Goal: Information Seeking & Learning: Learn about a topic

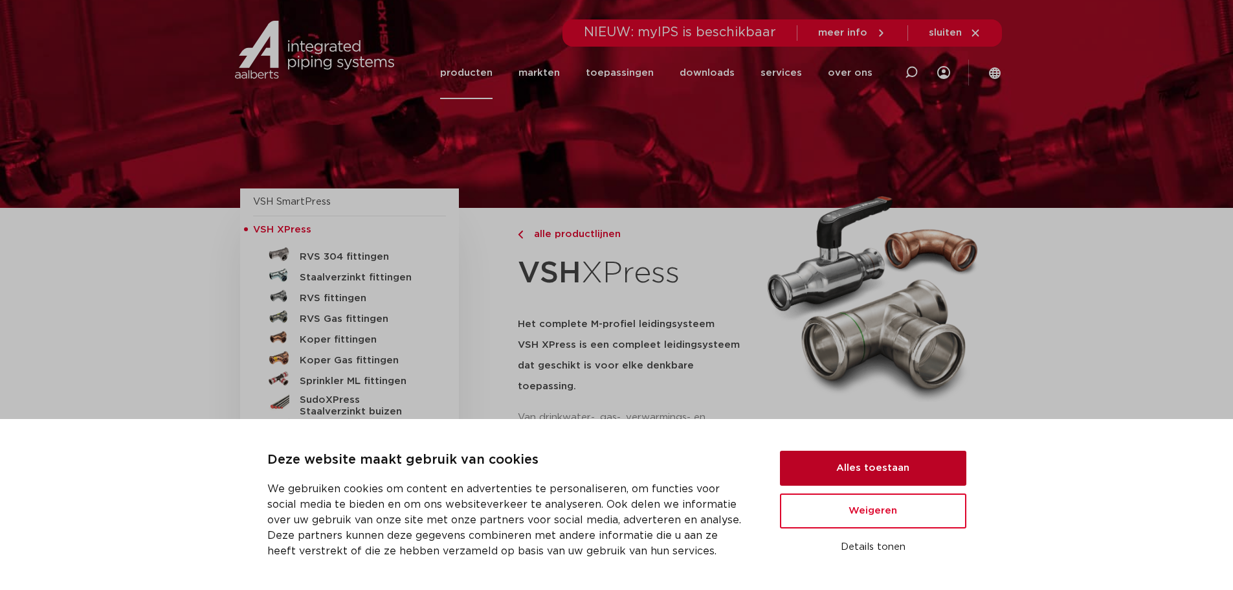
click at [855, 466] on button "Alles toestaan" at bounding box center [873, 468] width 186 height 35
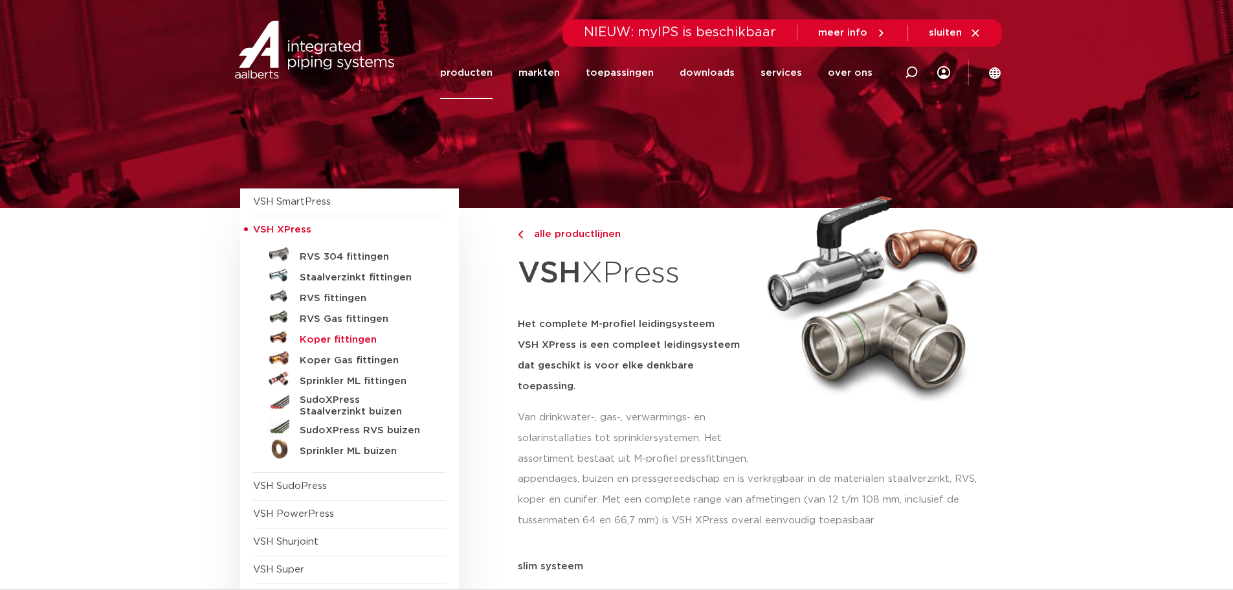
click at [322, 341] on h5 "Koper fittingen" at bounding box center [364, 340] width 128 height 12
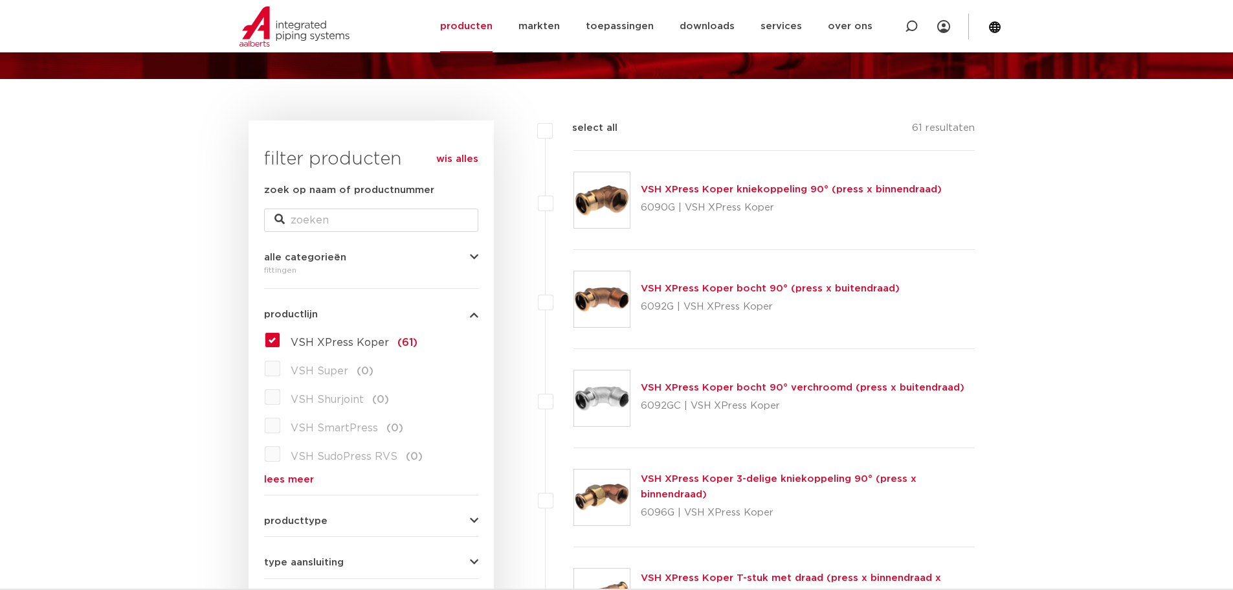
scroll to position [259, 0]
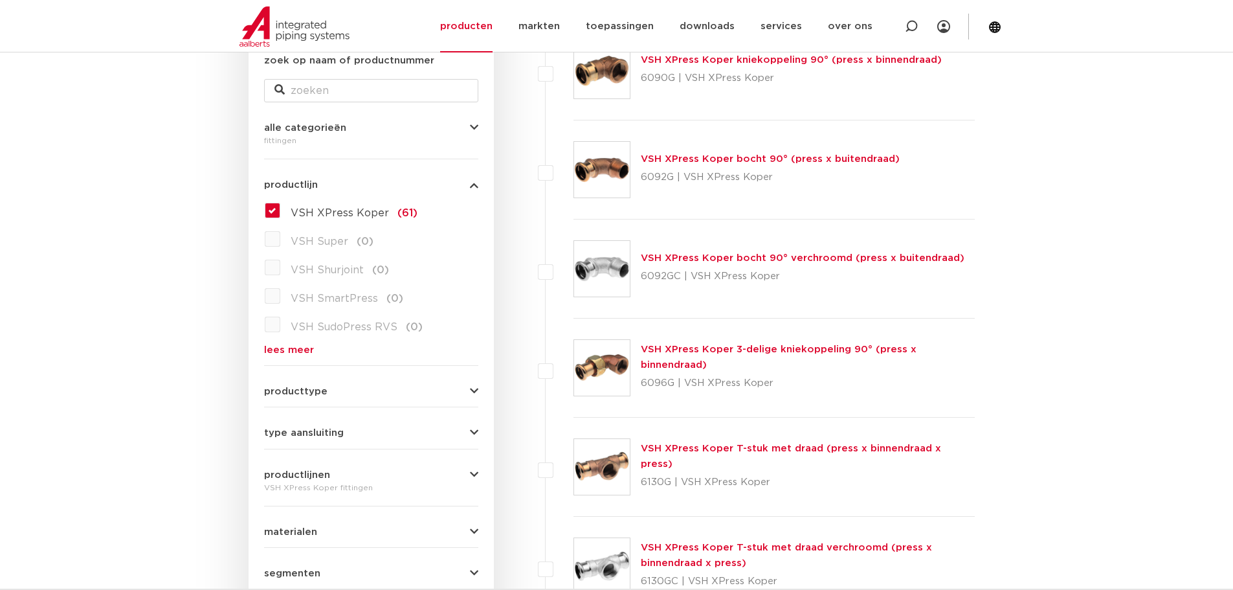
click at [304, 431] on span "type aansluiting" at bounding box center [304, 433] width 80 height 10
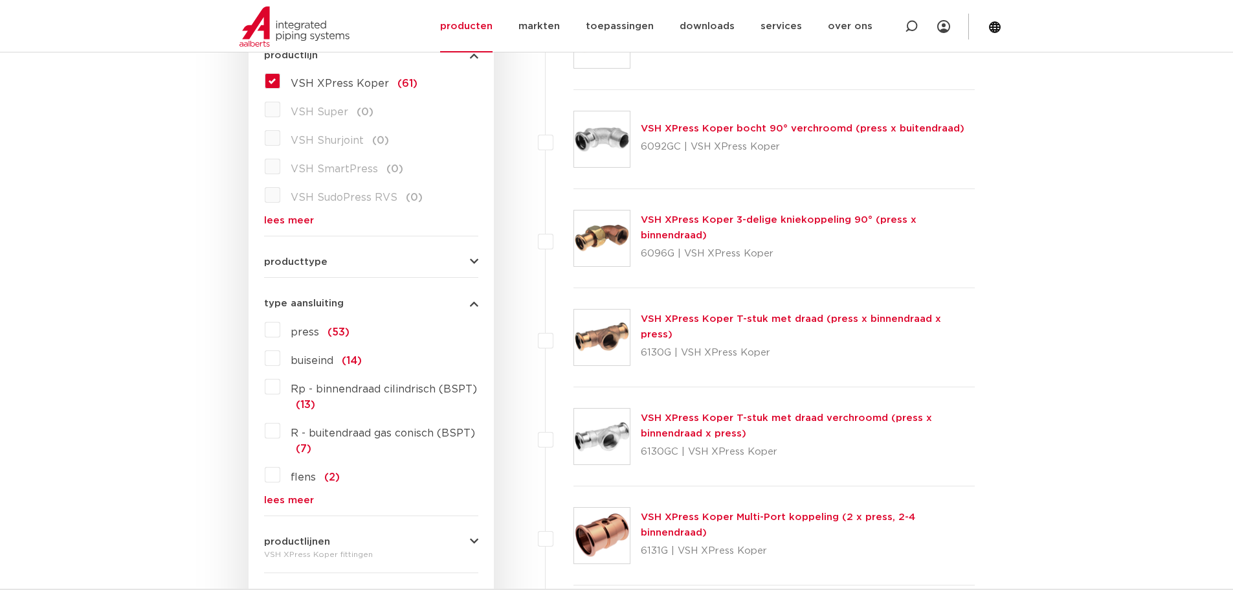
scroll to position [453, 0]
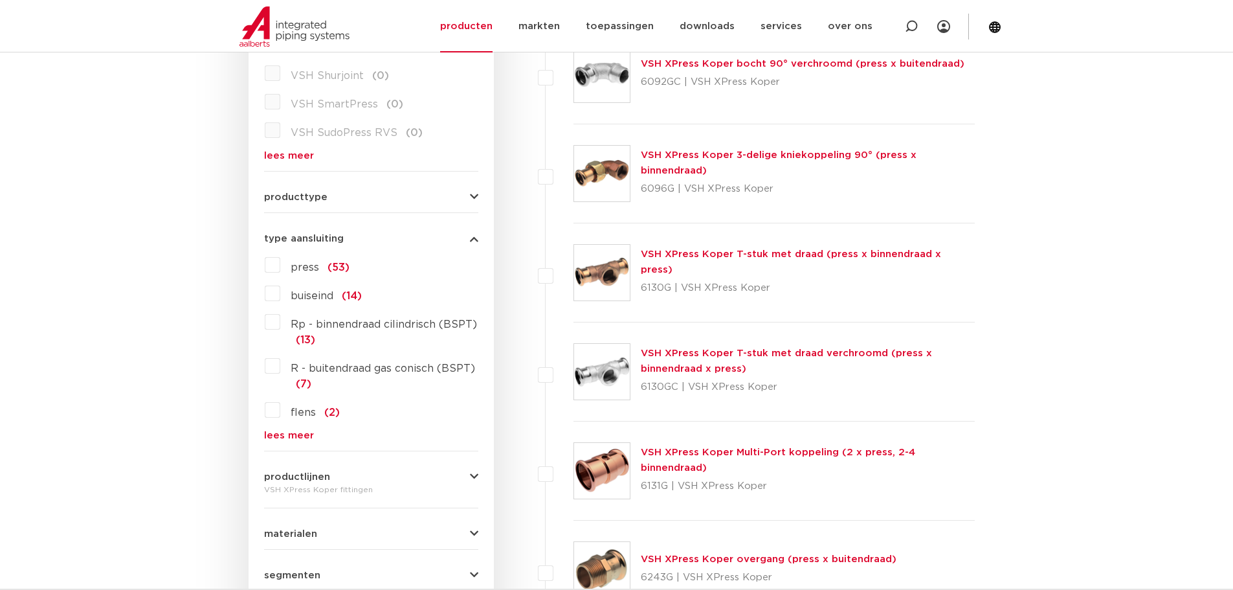
click at [304, 194] on span "producttype" at bounding box center [295, 197] width 63 height 10
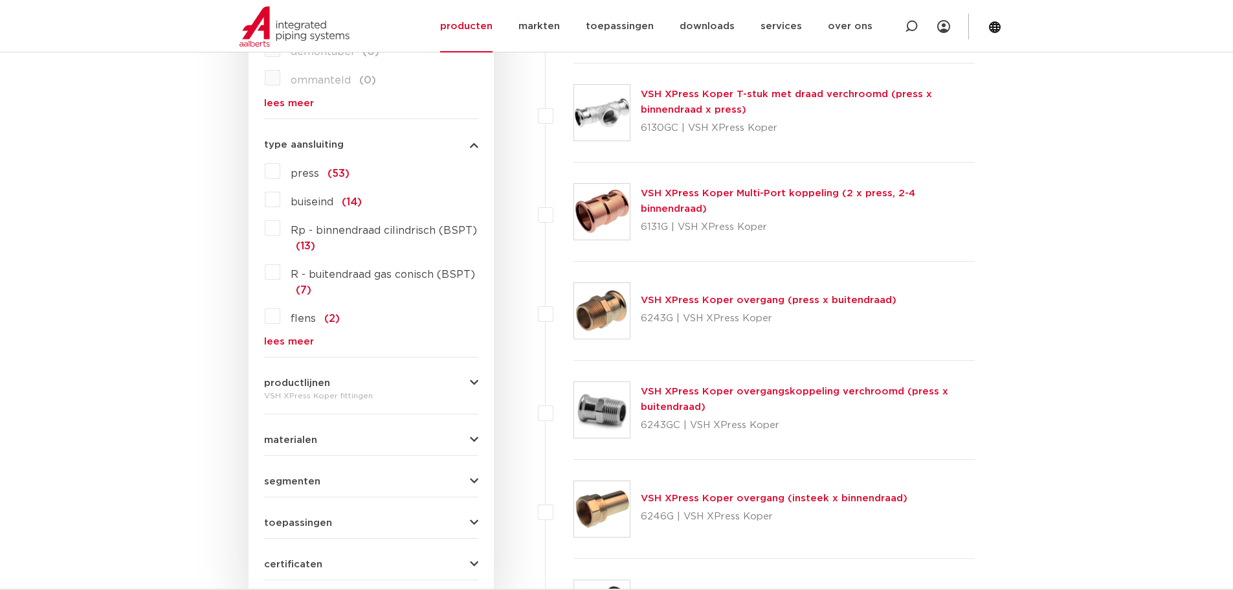
scroll to position [906, 0]
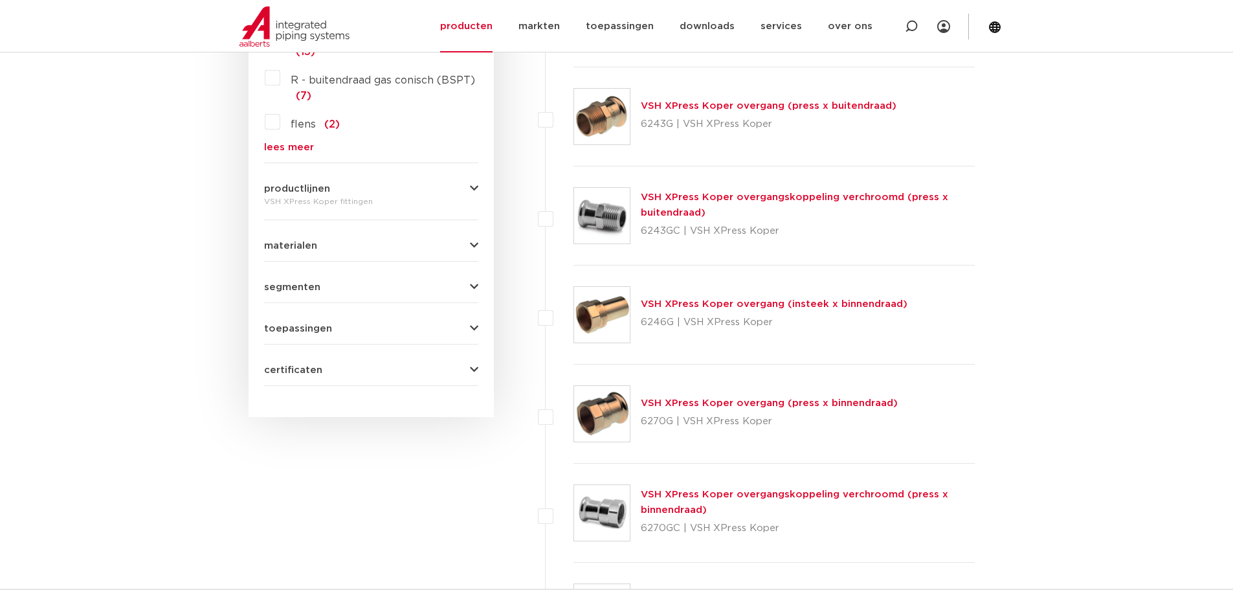
click at [291, 246] on span "materialen" at bounding box center [290, 246] width 53 height 10
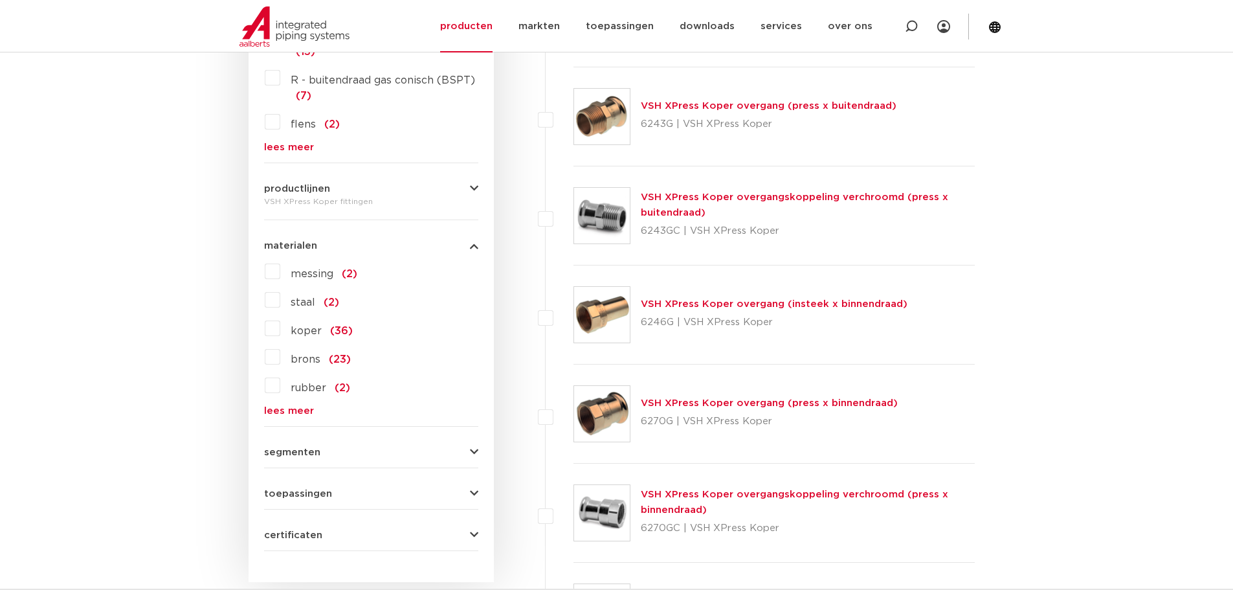
click at [293, 455] on span "segmenten" at bounding box center [292, 452] width 56 height 10
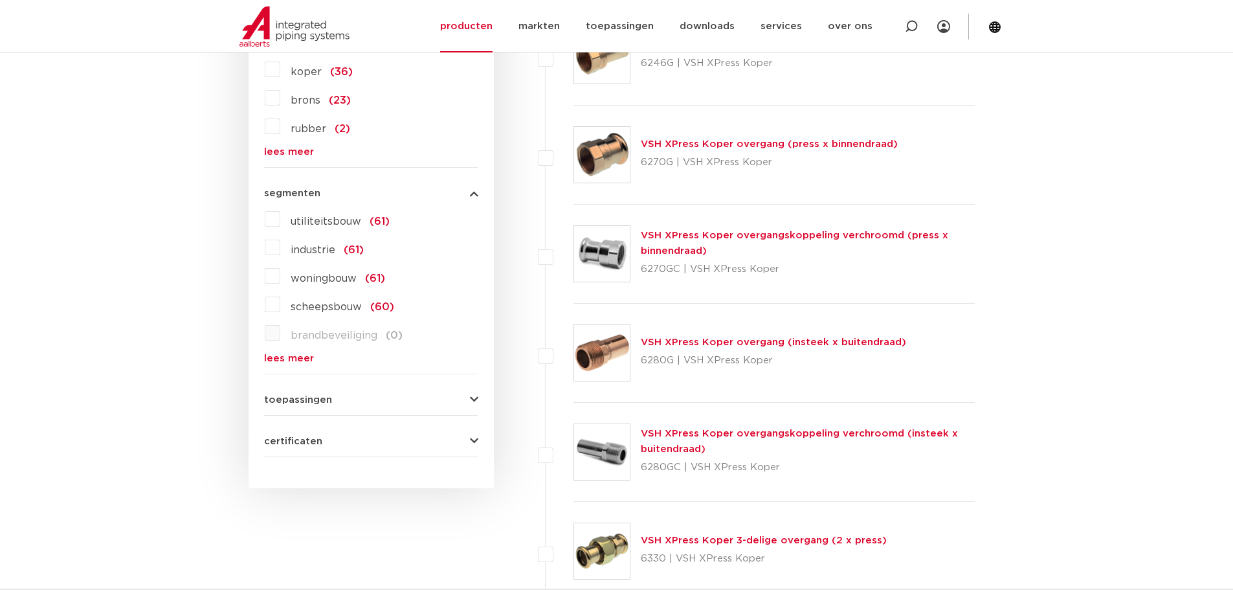
click at [292, 401] on span "toepassingen" at bounding box center [298, 400] width 68 height 10
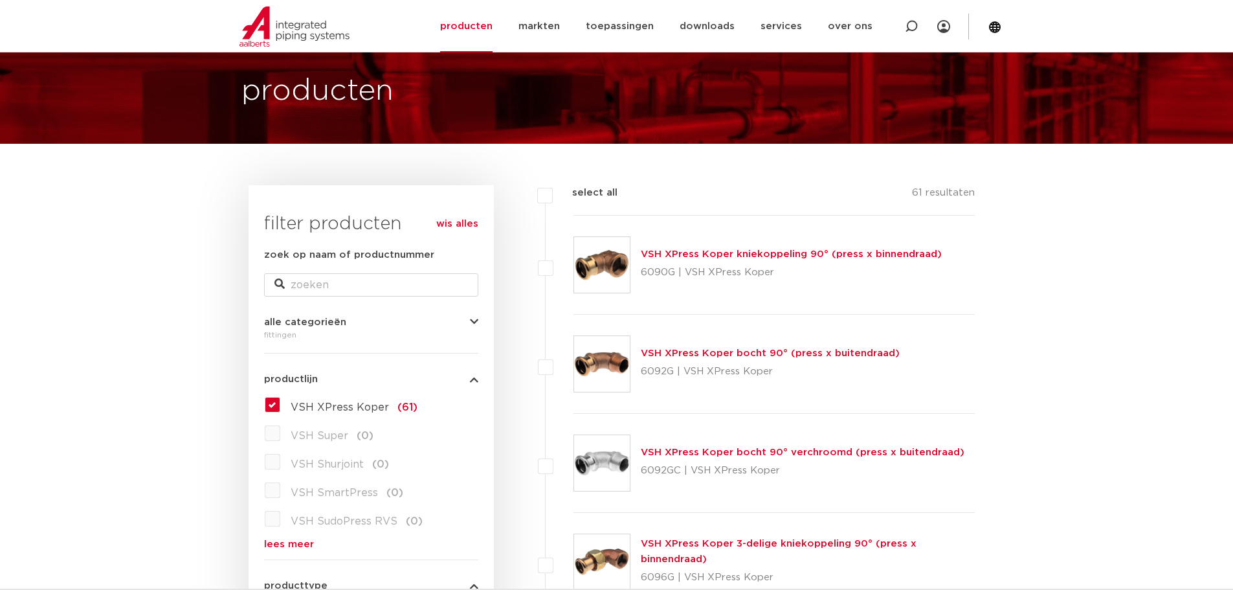
scroll to position [0, 0]
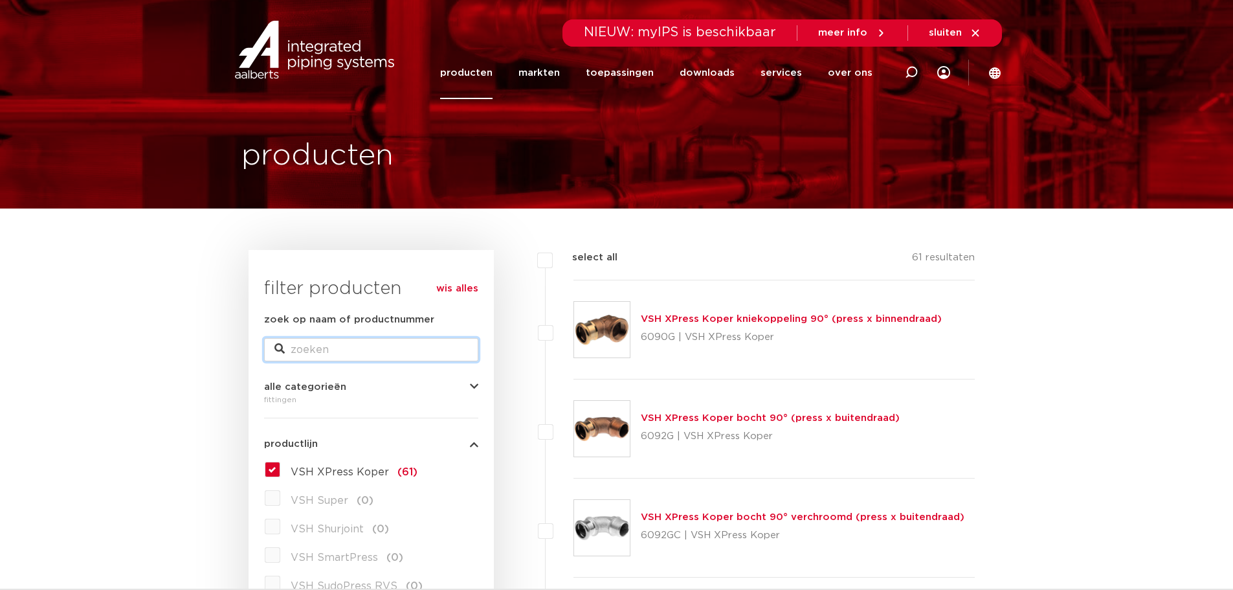
click at [345, 346] on input "zoek op naam of productnummer" at bounding box center [371, 349] width 214 height 23
type input "t-stuk"
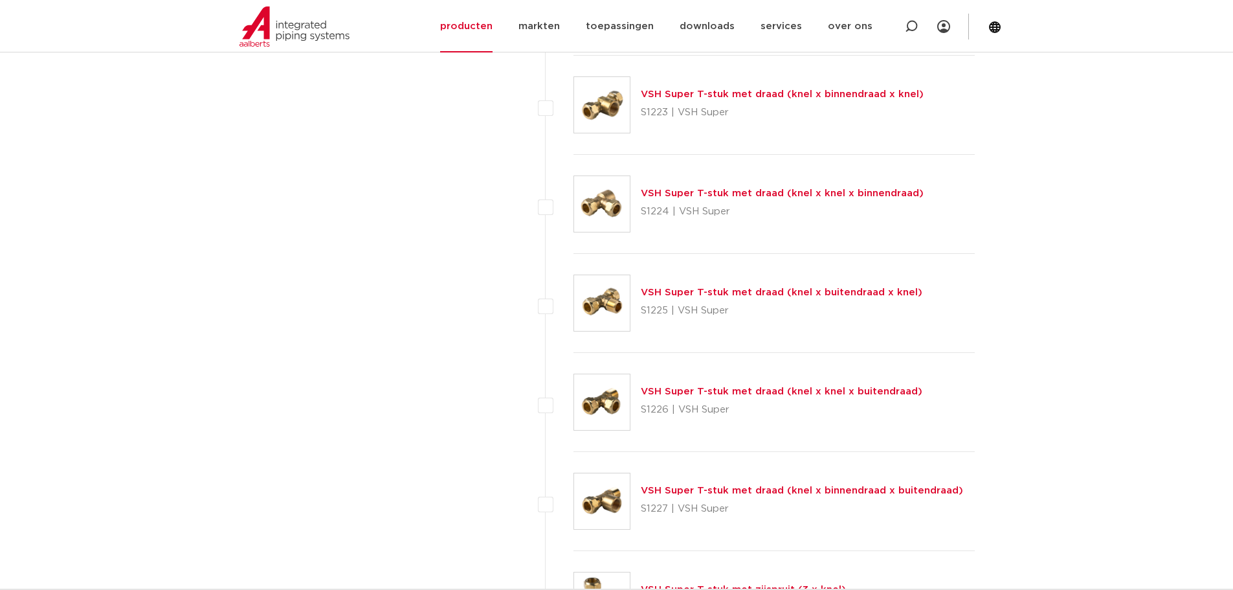
scroll to position [3691, 0]
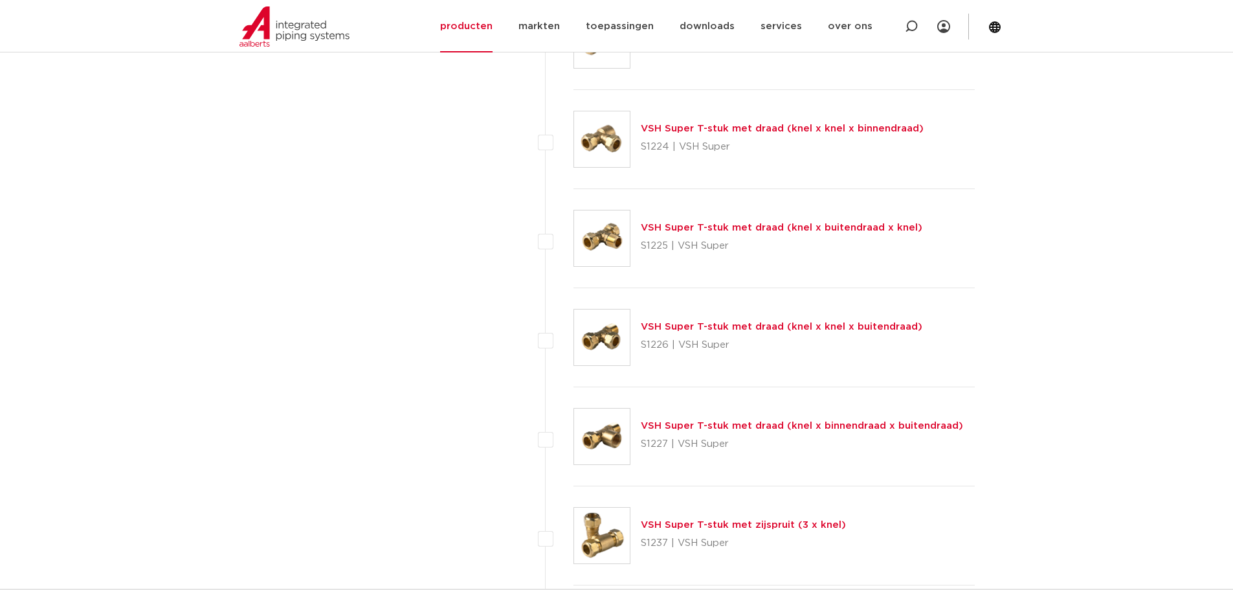
click at [688, 227] on link "VSH Super T-stuk met draad (knel x buitendraad x knel)" at bounding box center [782, 228] width 282 height 10
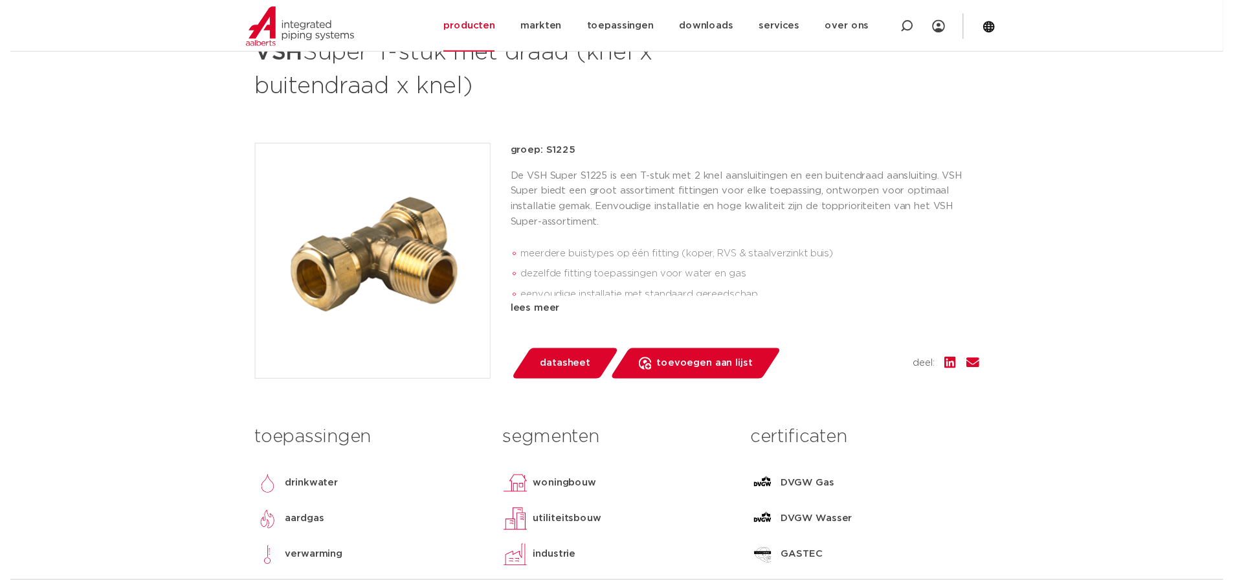
scroll to position [324, 0]
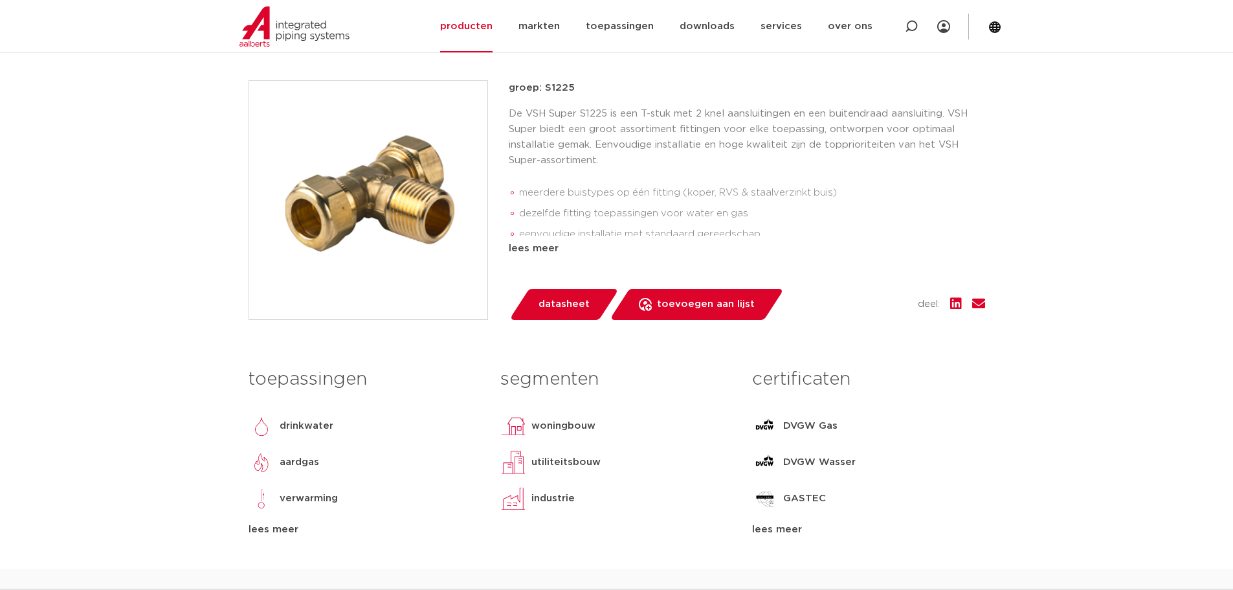
click at [540, 302] on span "datasheet" at bounding box center [564, 304] width 51 height 21
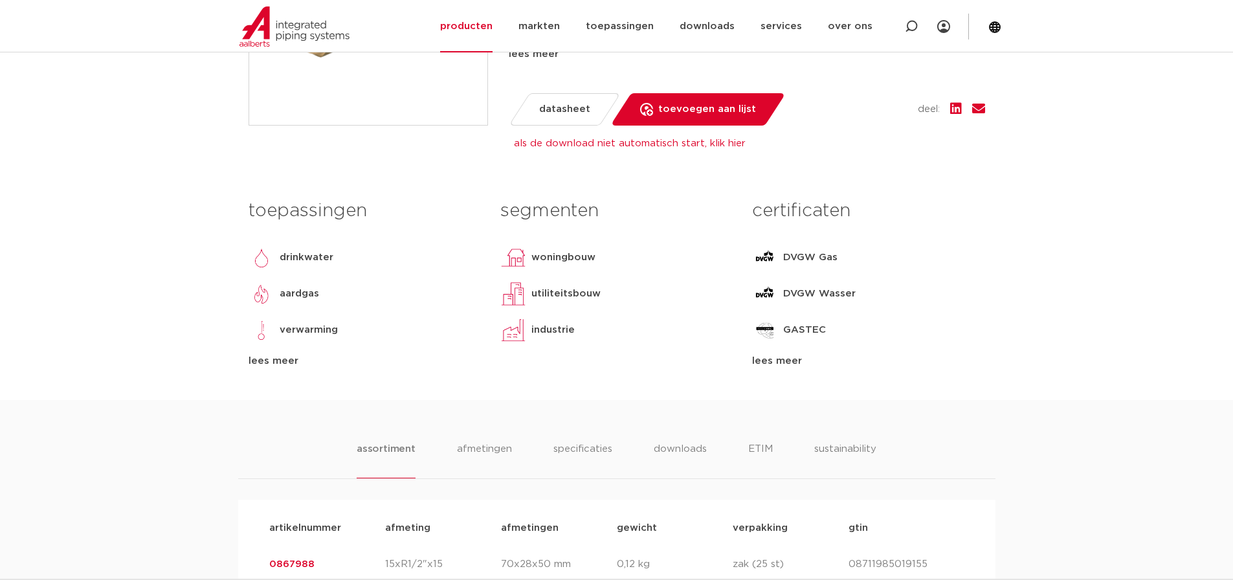
scroll to position [583, 0]
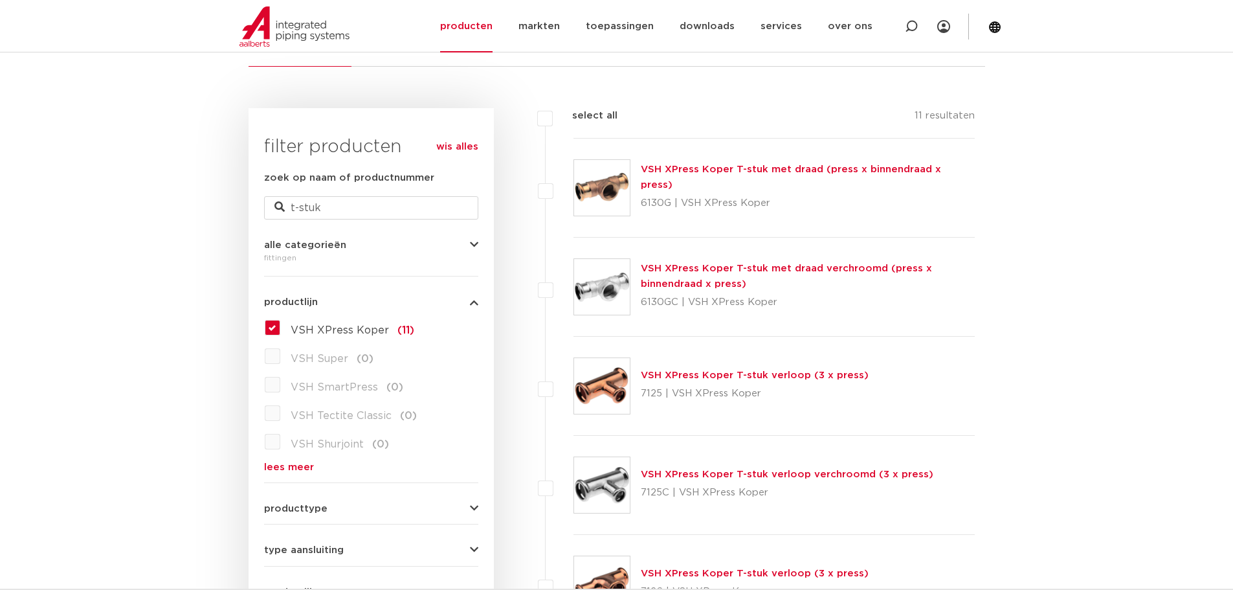
scroll to position [339, 0]
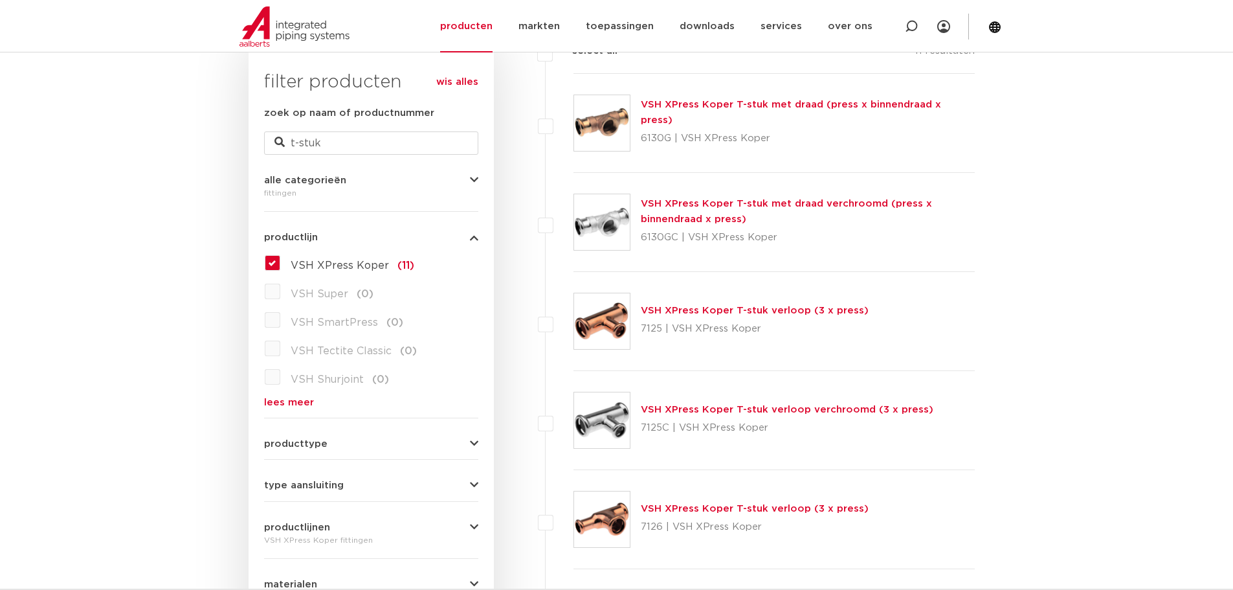
click at [598, 116] on img at bounding box center [602, 123] width 56 height 56
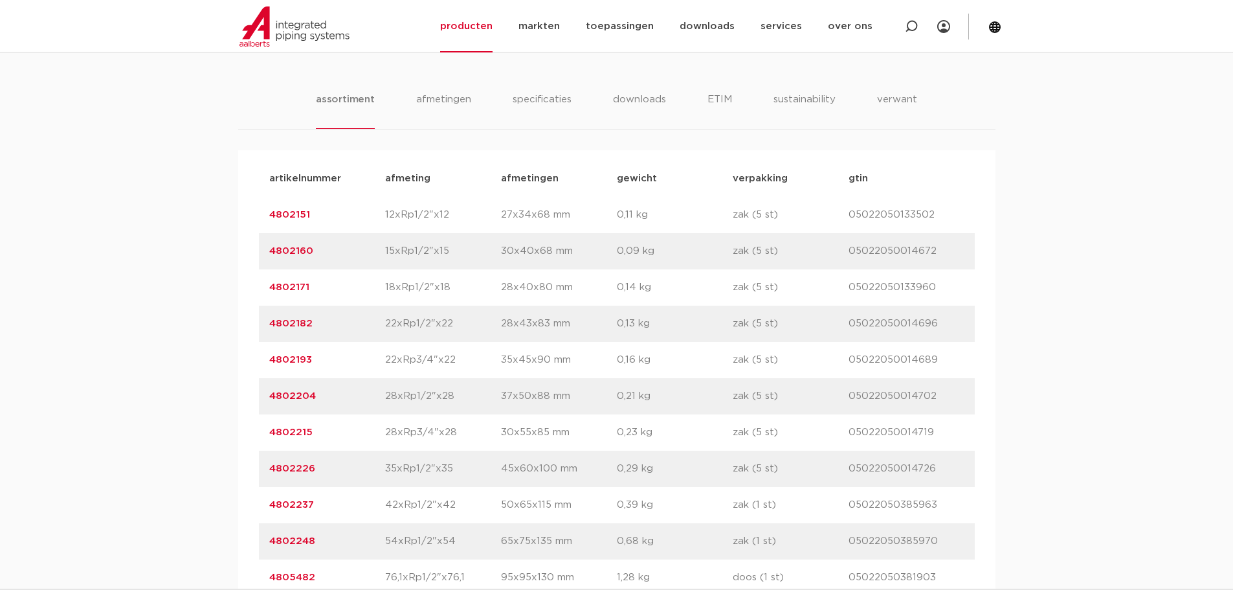
scroll to position [906, 0]
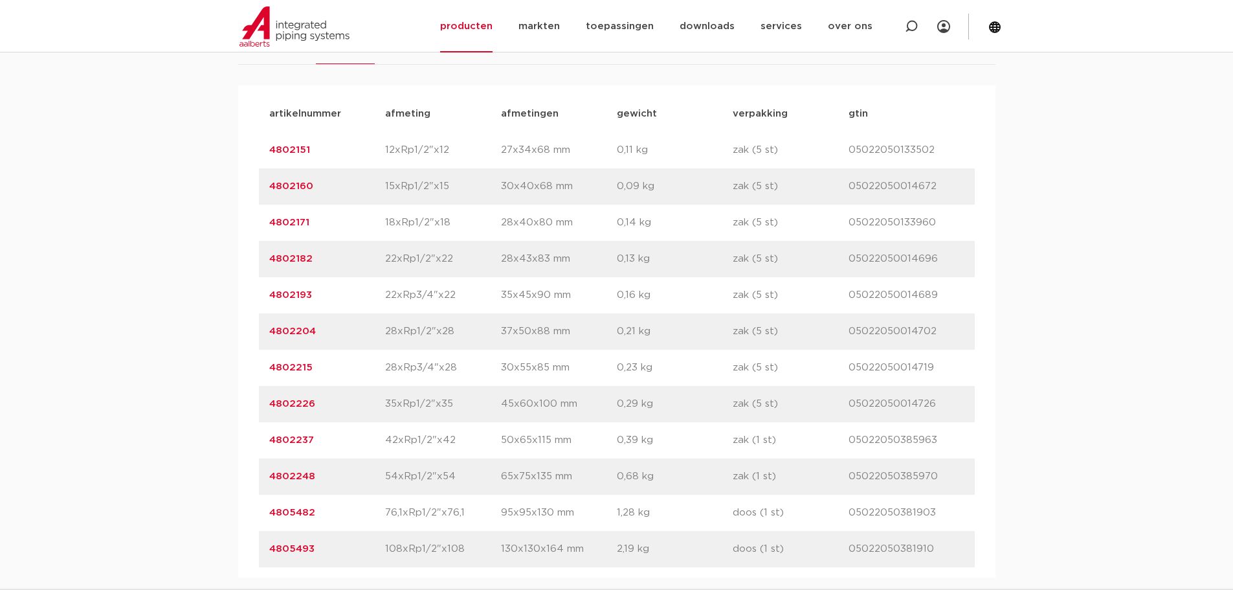
click at [291, 473] on link "4802248" at bounding box center [292, 476] width 46 height 10
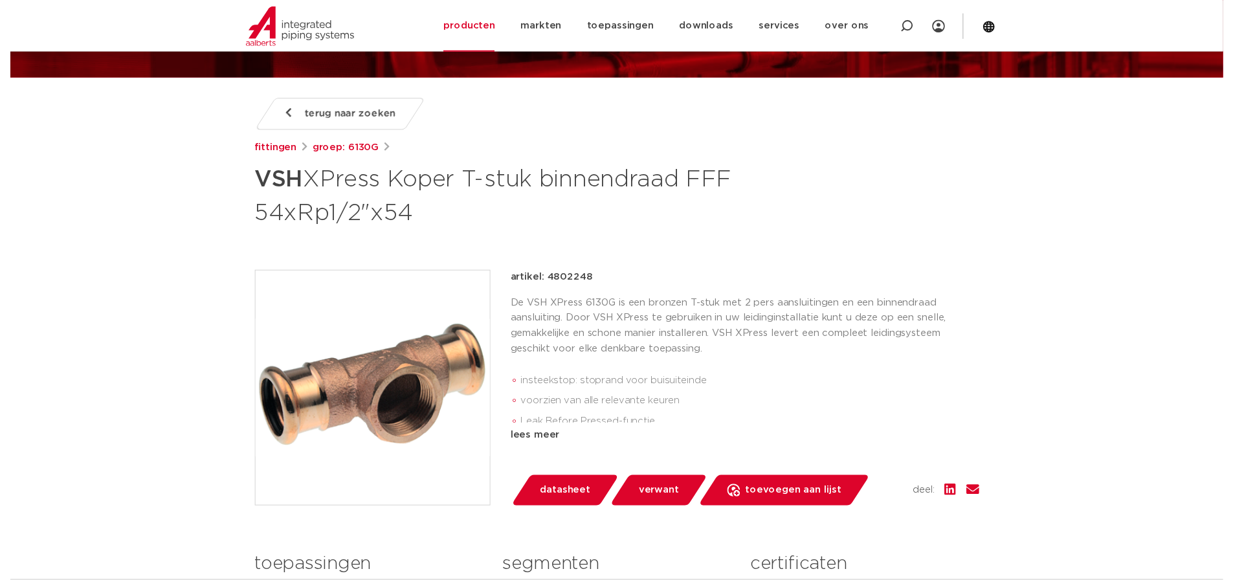
scroll to position [194, 0]
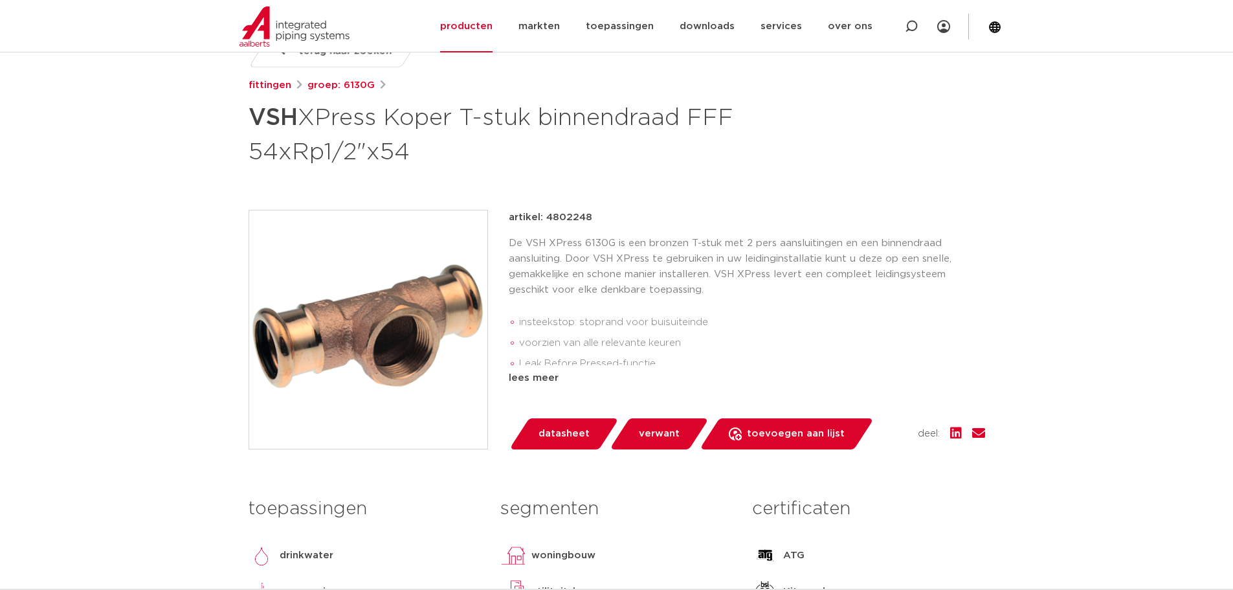
click at [562, 429] on span "datasheet" at bounding box center [564, 433] width 51 height 21
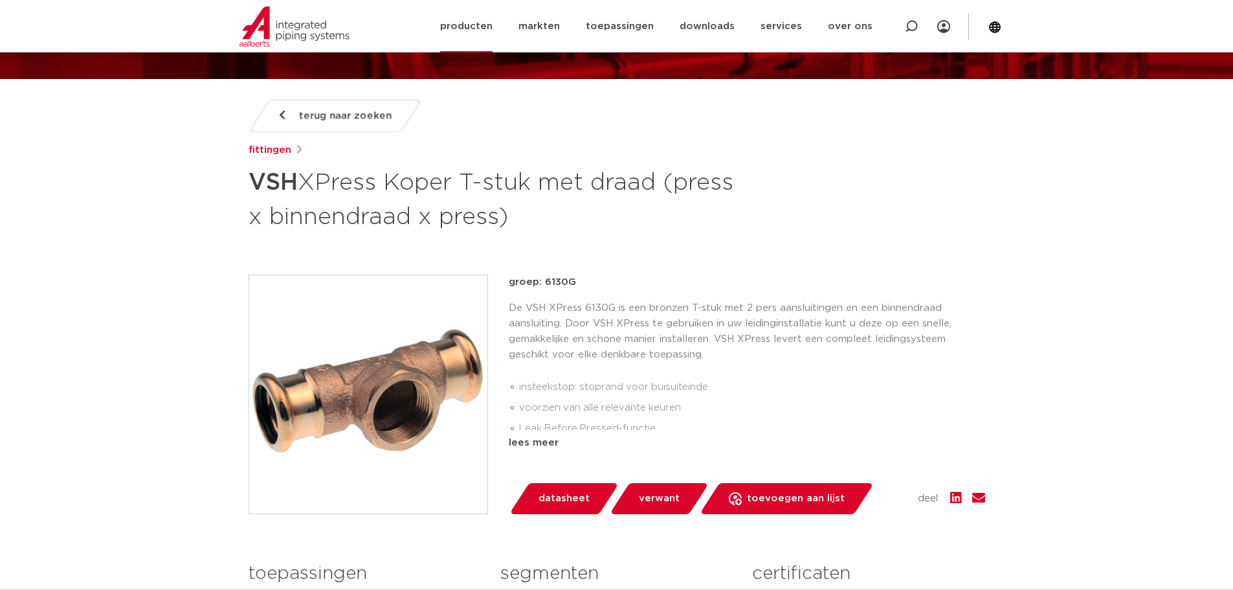
click at [482, 23] on link "producten" at bounding box center [466, 26] width 52 height 52
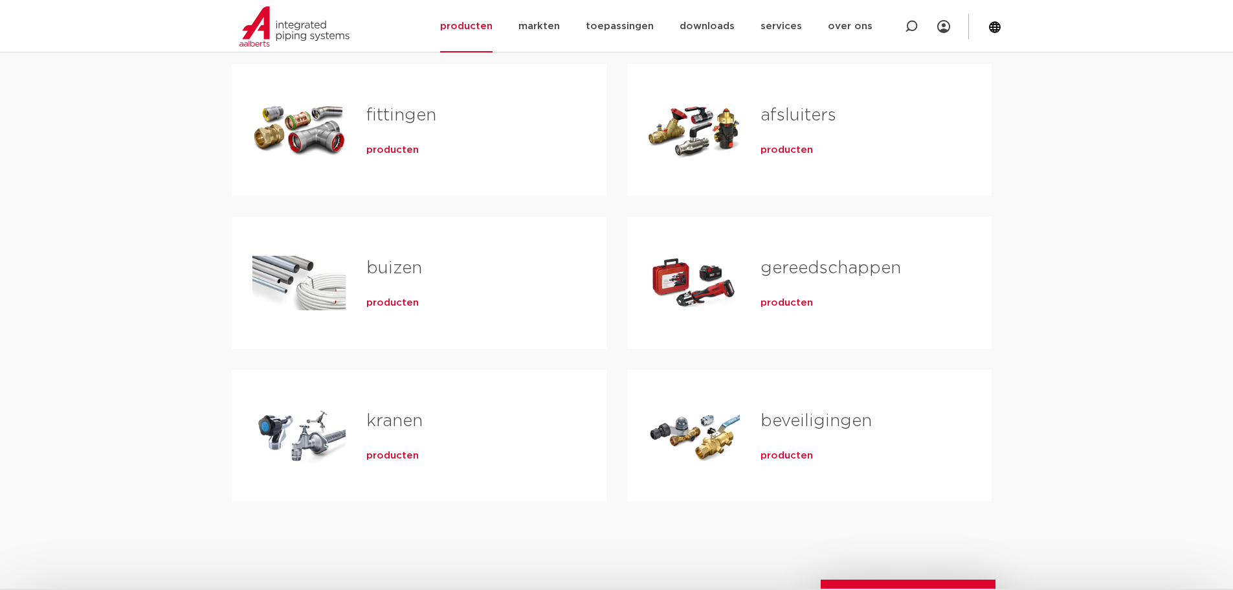
scroll to position [324, 0]
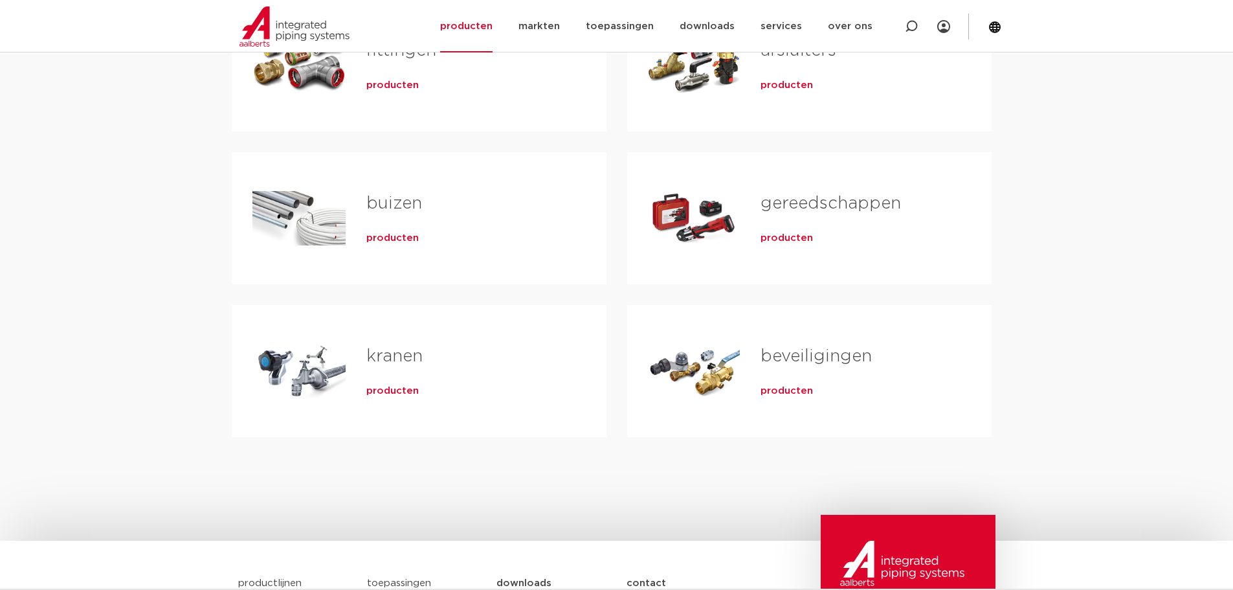
click at [726, 377] on div "Tabs. Open items met enter of spatie, sluit af met escape en navigeer met de pi…" at bounding box center [694, 371] width 93 height 91
click at [787, 393] on span "producten" at bounding box center [787, 391] width 52 height 13
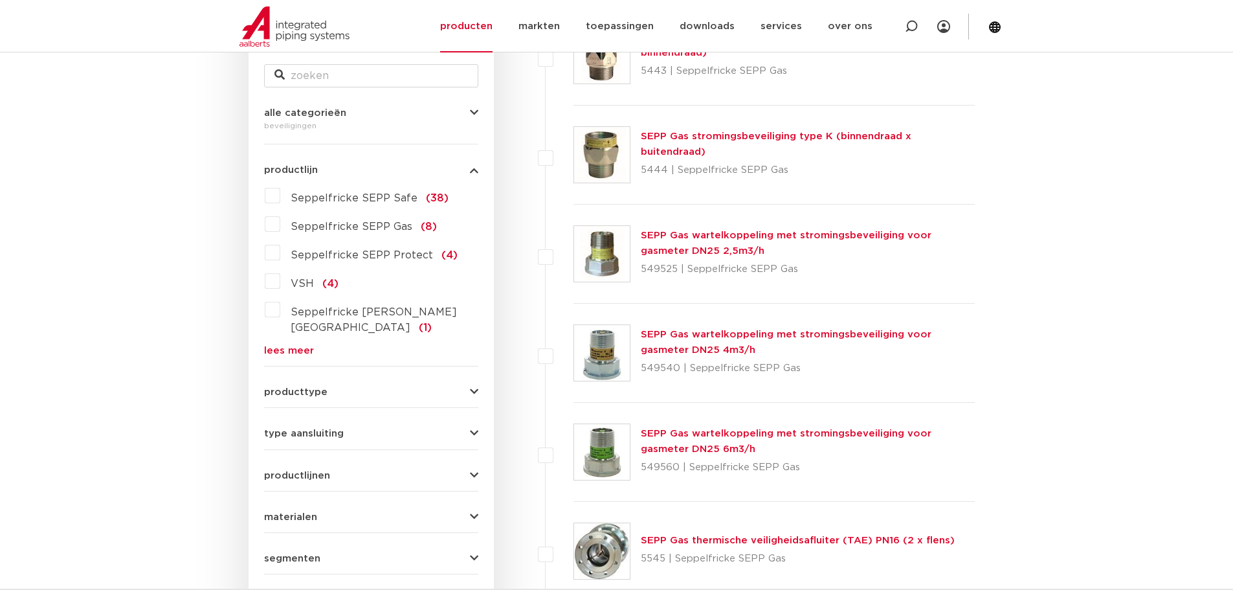
scroll to position [339, 0]
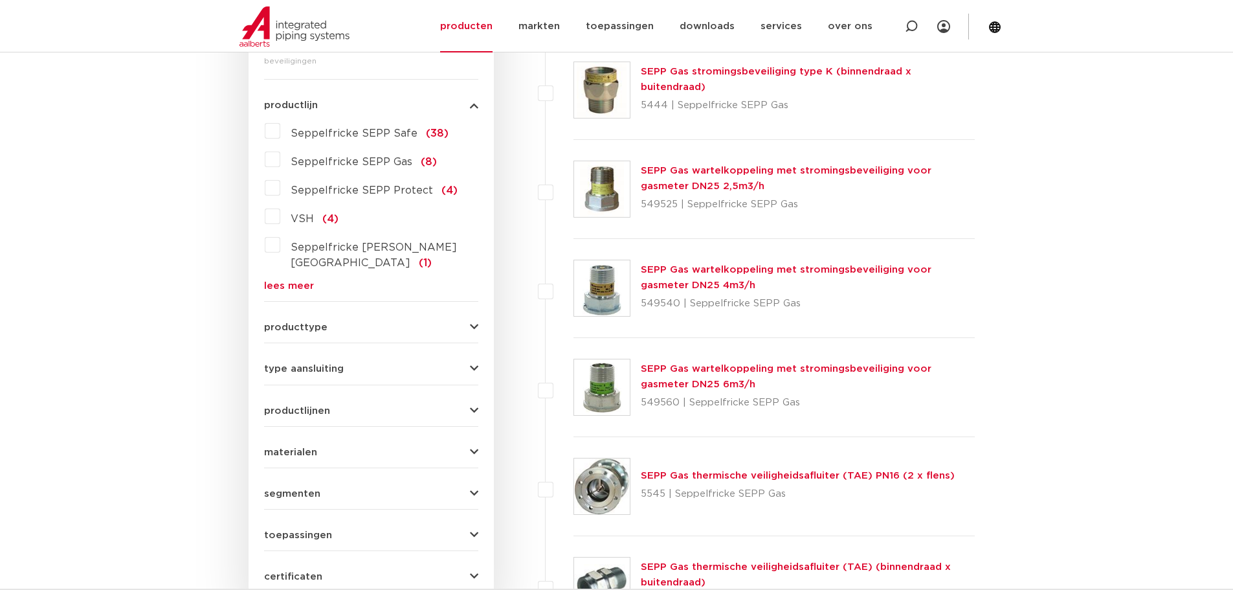
click at [301, 322] on span "producttype" at bounding box center [295, 327] width 63 height 10
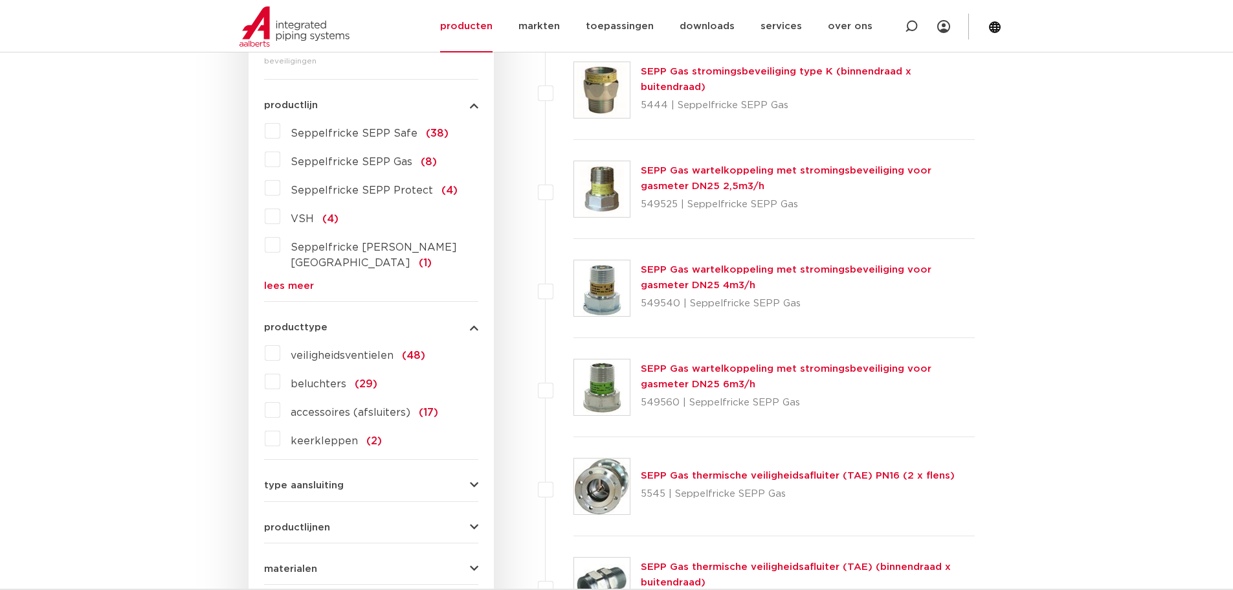
click at [315, 436] on span "keerkleppen" at bounding box center [324, 441] width 67 height 10
click at [0, 0] on input "keerkleppen (2)" at bounding box center [0, 0] width 0 height 0
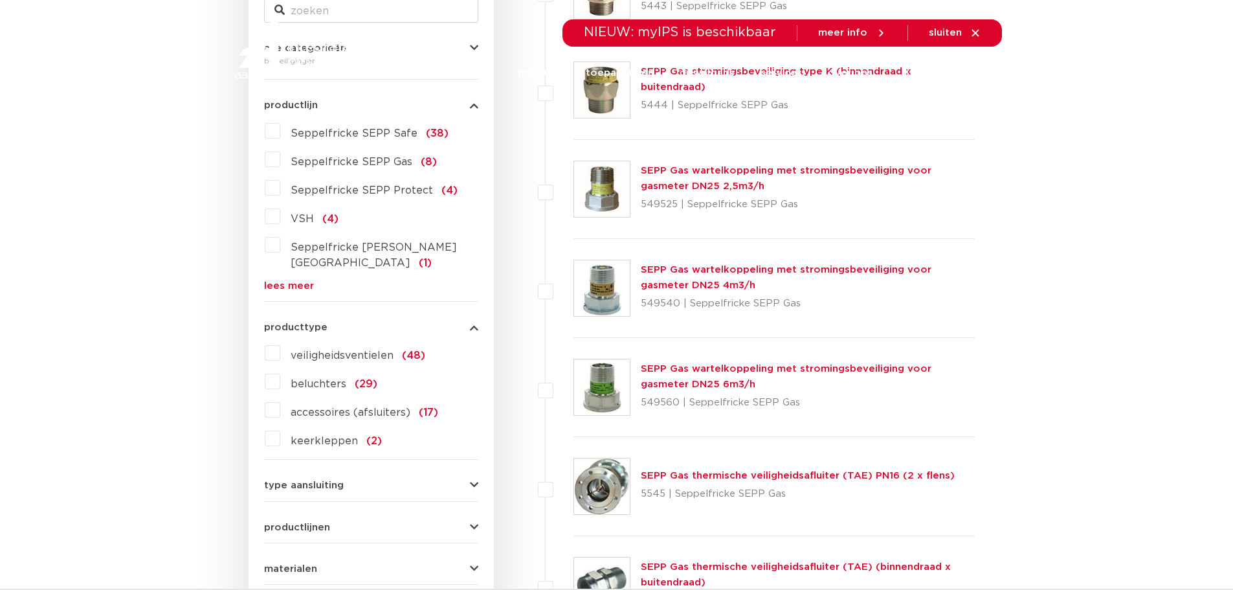
scroll to position [339, 0]
click at [313, 480] on span "type aansluiting" at bounding box center [304, 485] width 80 height 10
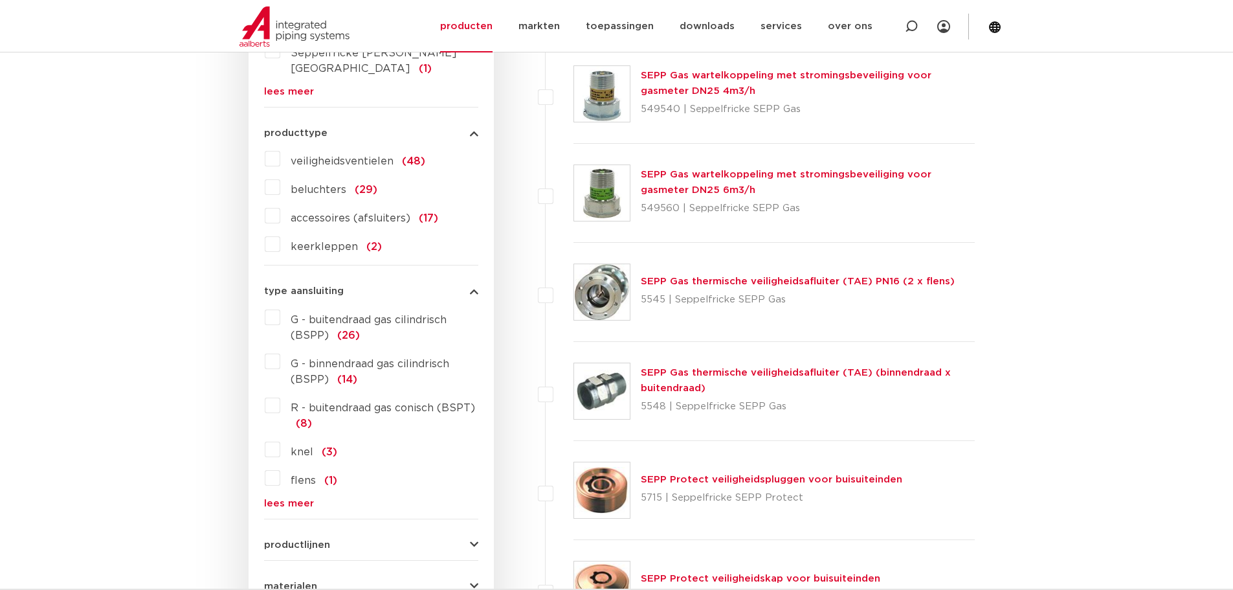
scroll to position [598, 0]
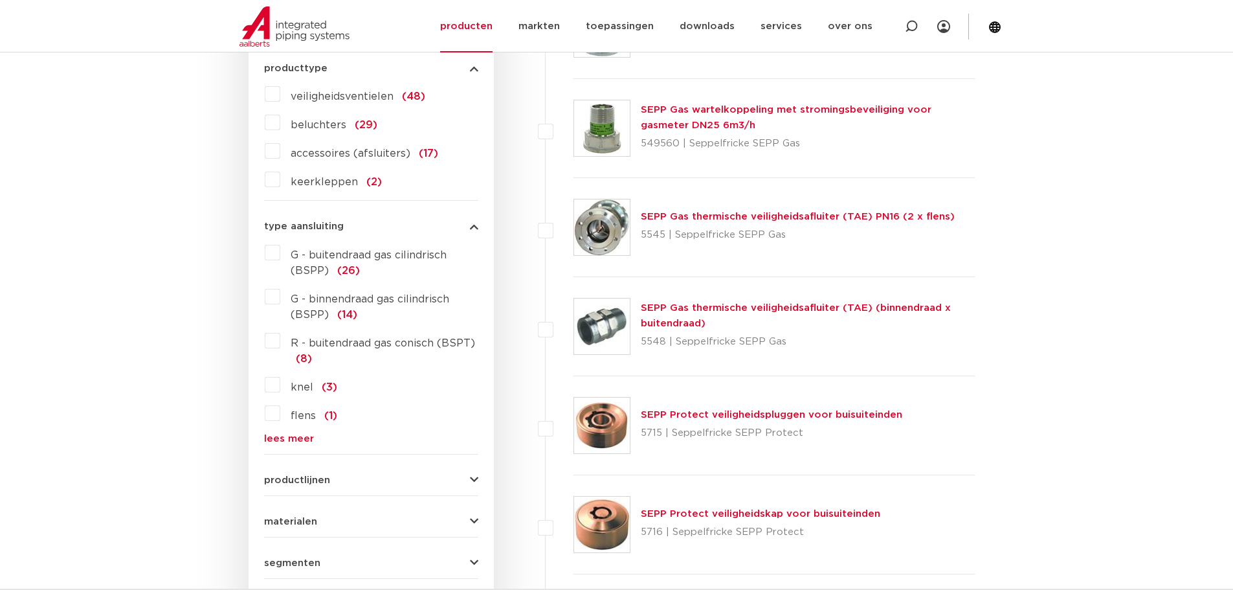
click at [287, 434] on link "lees meer" at bounding box center [371, 439] width 214 height 10
click at [317, 483] on span "M - buitendraad metrisch" at bounding box center [356, 488] width 131 height 10
click at [0, 0] on input "M - buitendraad metrisch (1)" at bounding box center [0, 0] width 0 height 0
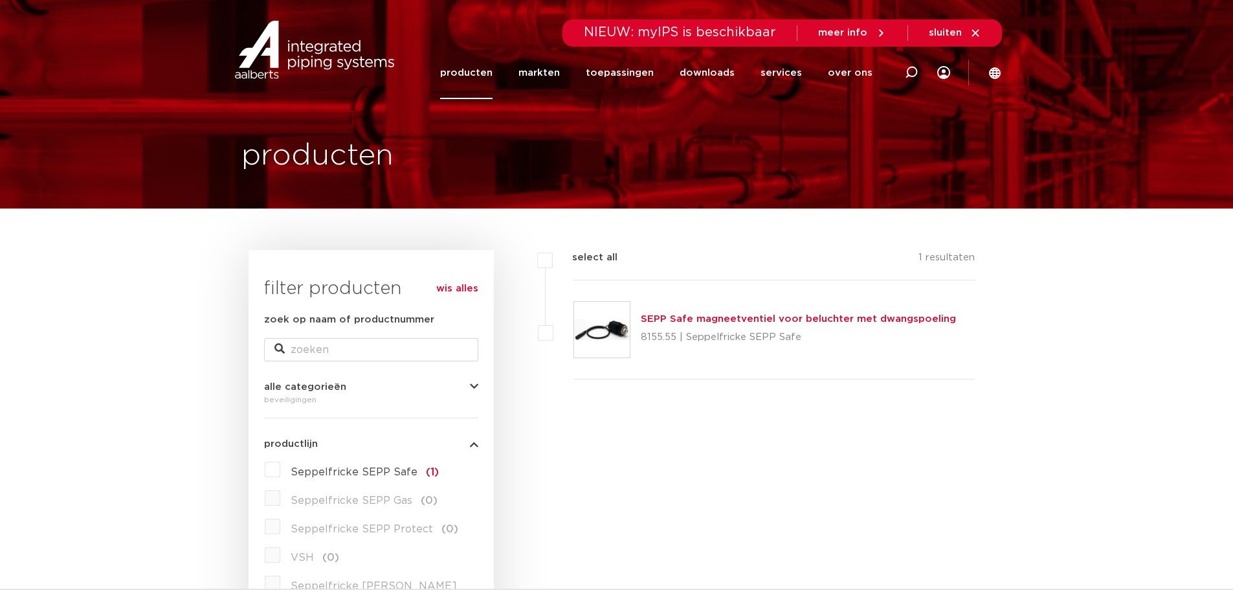
click at [471, 73] on link "producten" at bounding box center [466, 73] width 52 height 52
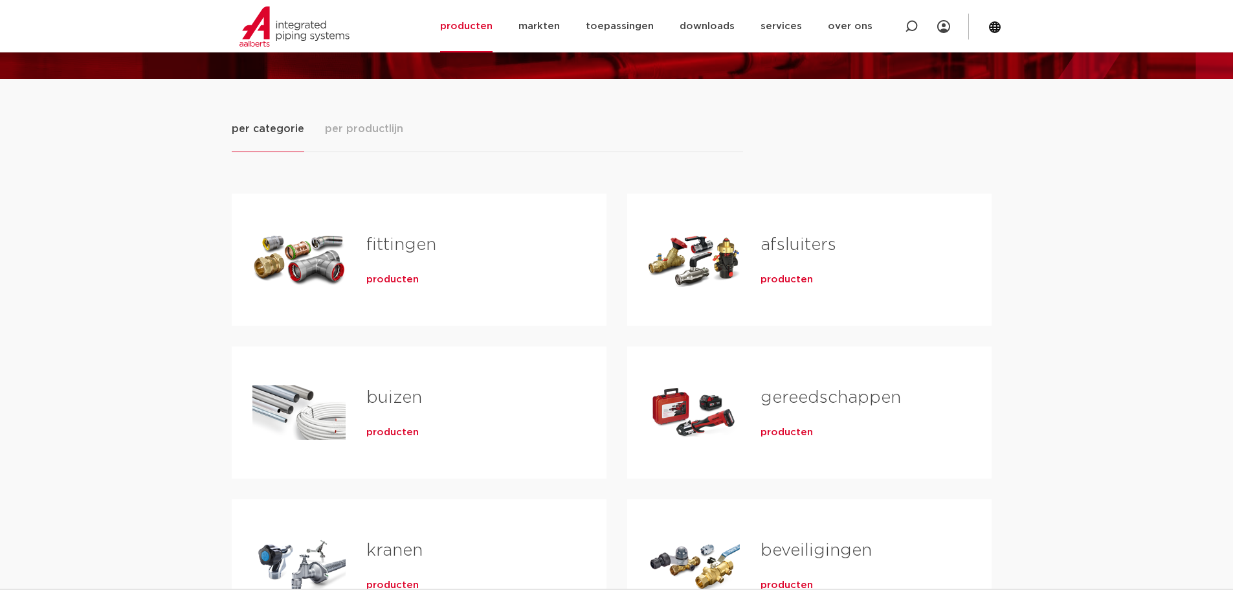
scroll to position [259, 0]
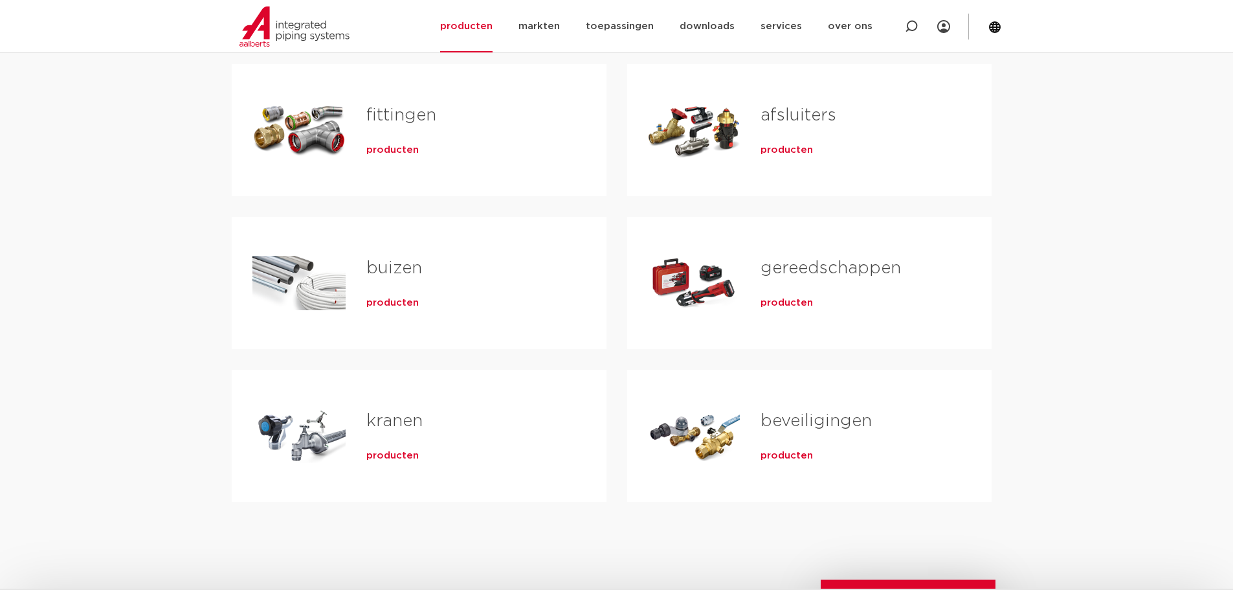
click at [327, 143] on div "Tabs. Open items met enter of spatie, sluit af met escape en navigeer met de pi…" at bounding box center [299, 130] width 93 height 91
click at [388, 150] on span "producten" at bounding box center [392, 150] width 52 height 13
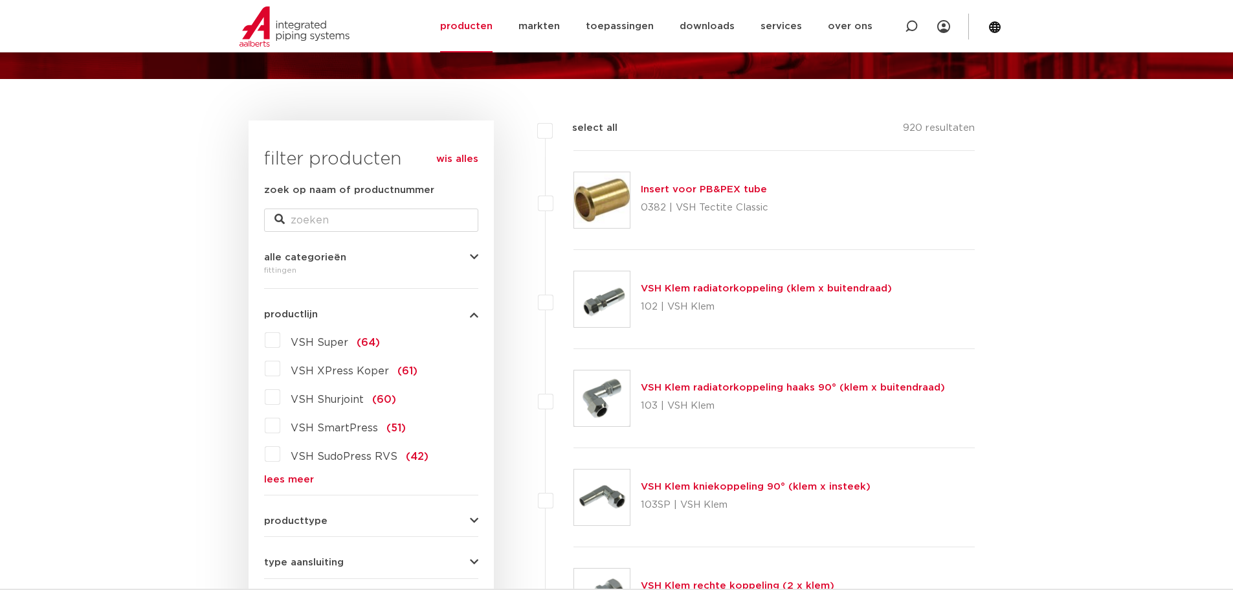
scroll to position [259, 0]
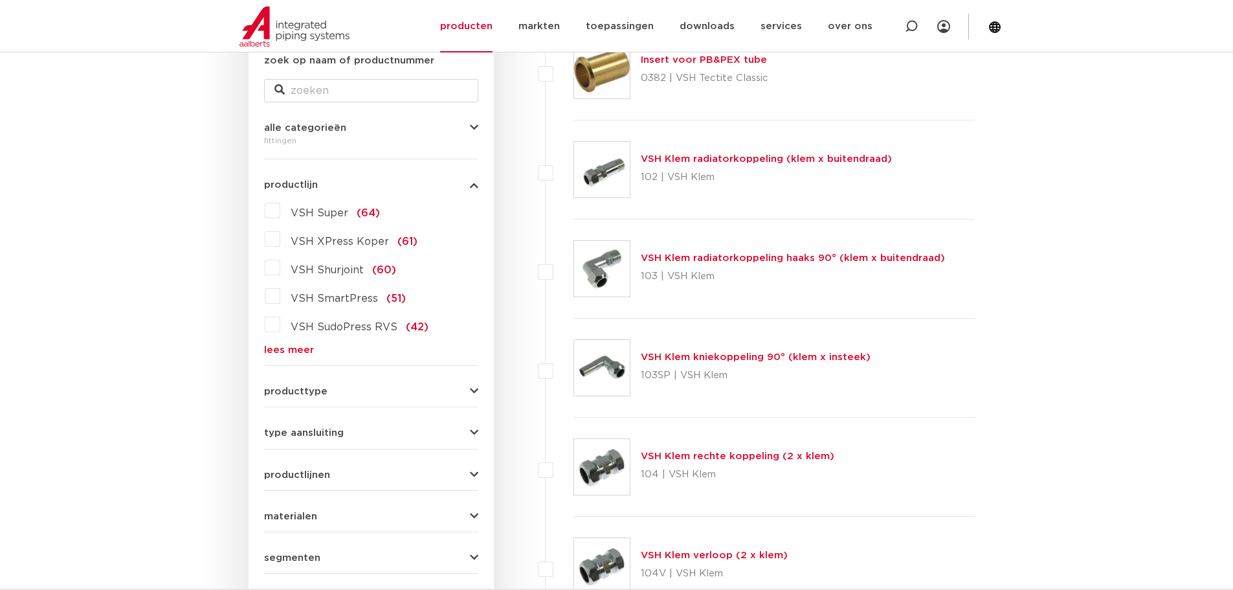
click at [332, 435] on span "type aansluiting" at bounding box center [304, 433] width 80 height 10
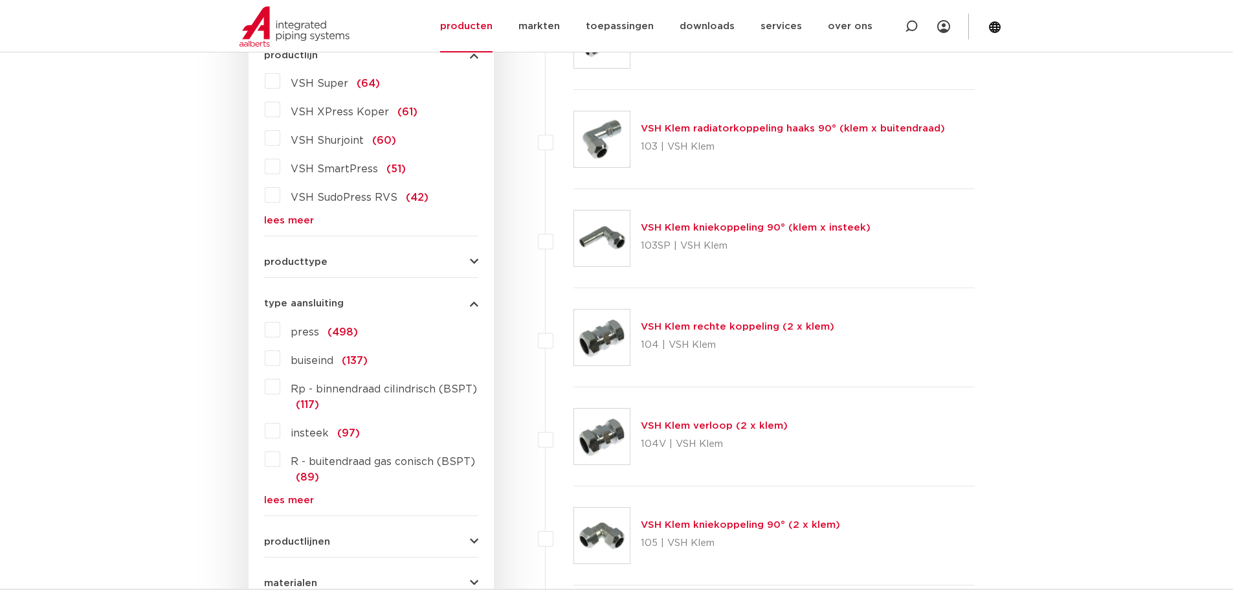
scroll to position [453, 0]
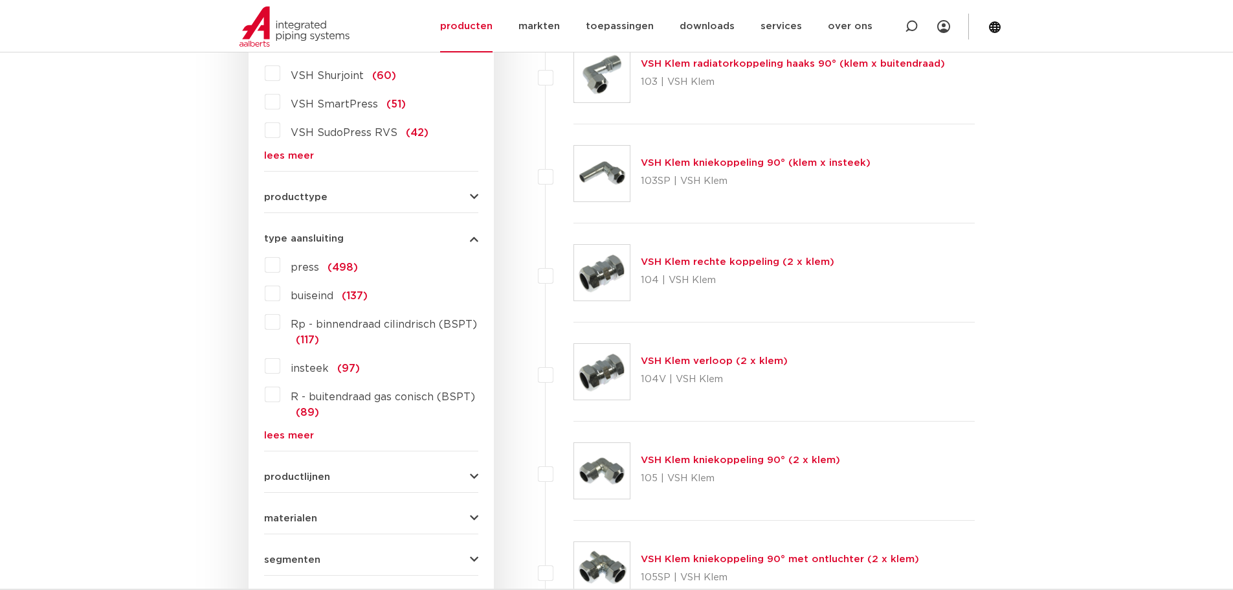
click at [294, 431] on link "lees meer" at bounding box center [371, 436] width 214 height 10
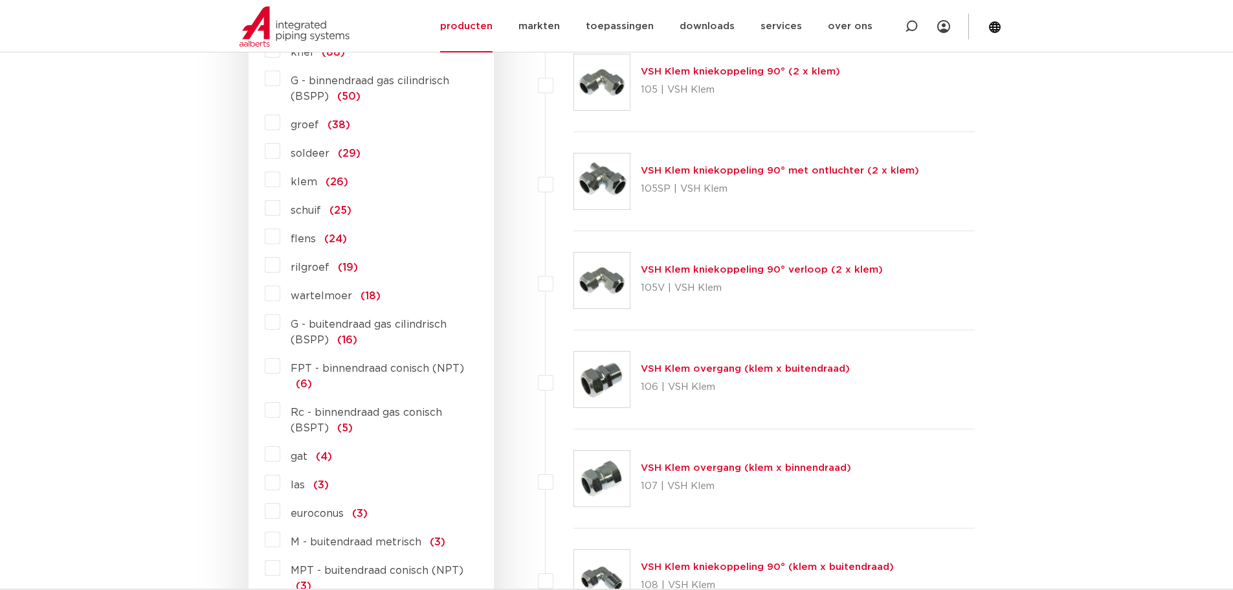
scroll to position [906, 0]
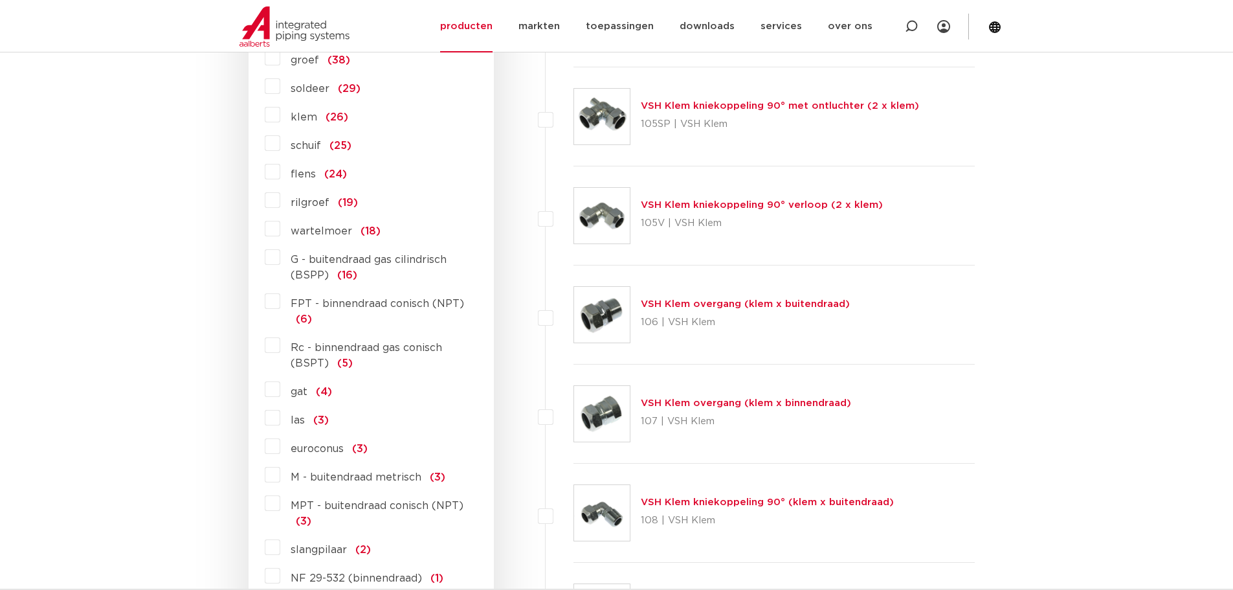
click at [280, 477] on label "M - buitendraad metrisch (3)" at bounding box center [362, 474] width 165 height 21
click at [0, 0] on input "M - buitendraad metrisch (3)" at bounding box center [0, 0] width 0 height 0
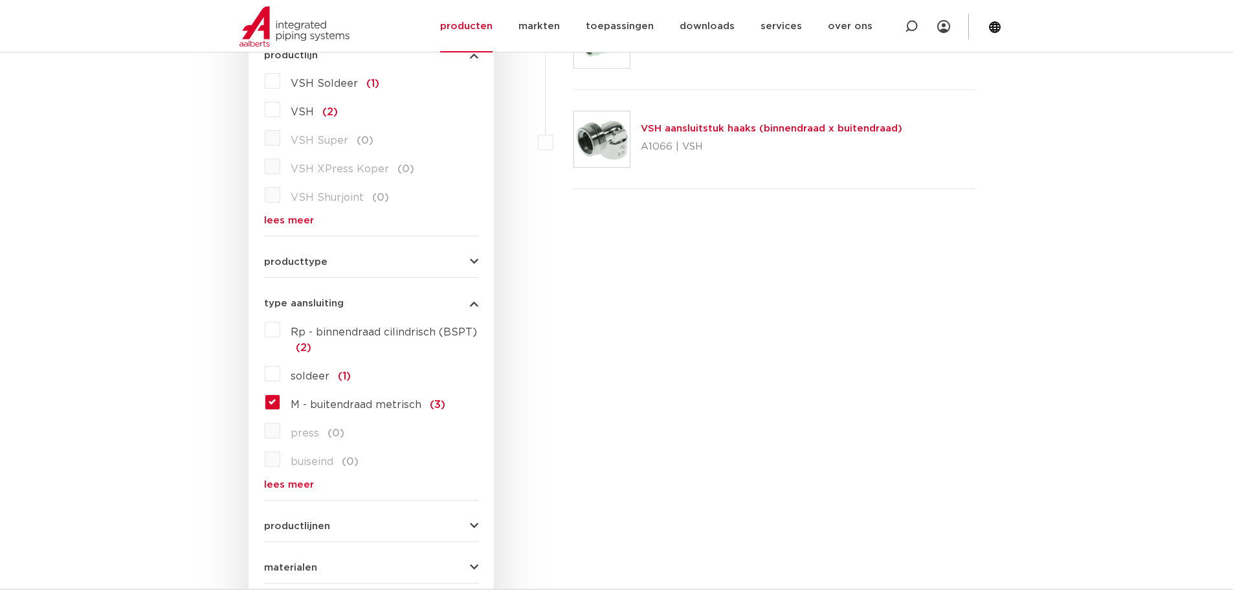
scroll to position [453, 0]
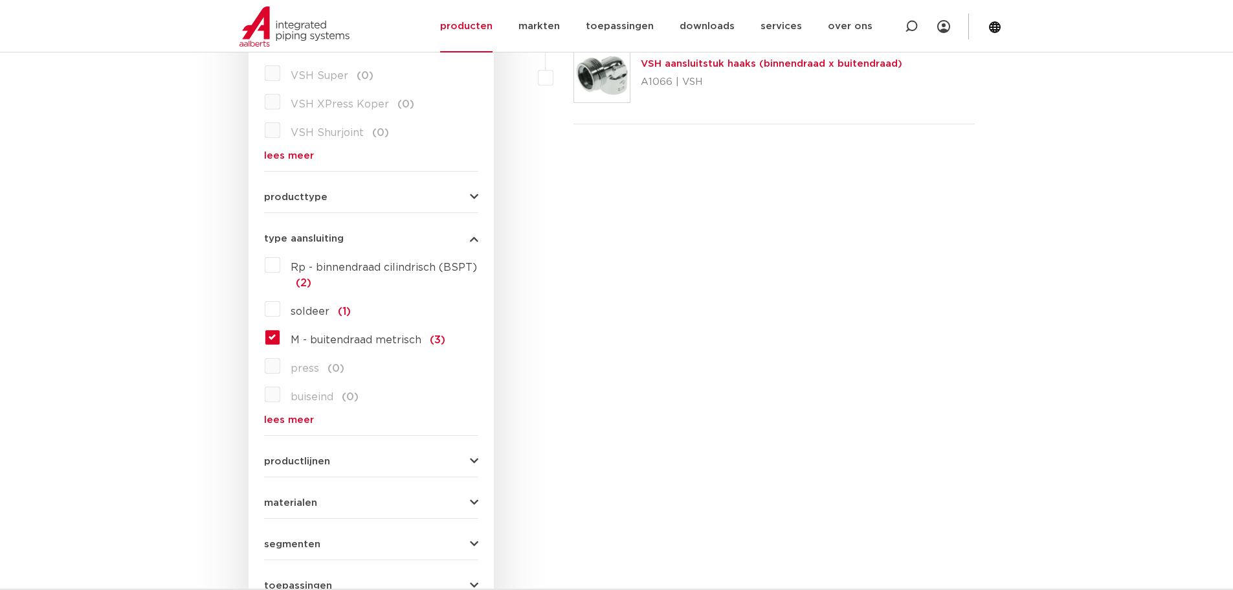
click at [280, 337] on label "M - buitendraad metrisch (3)" at bounding box center [362, 337] width 165 height 21
click at [0, 0] on input "M - buitendraad metrisch (3)" at bounding box center [0, 0] width 0 height 0
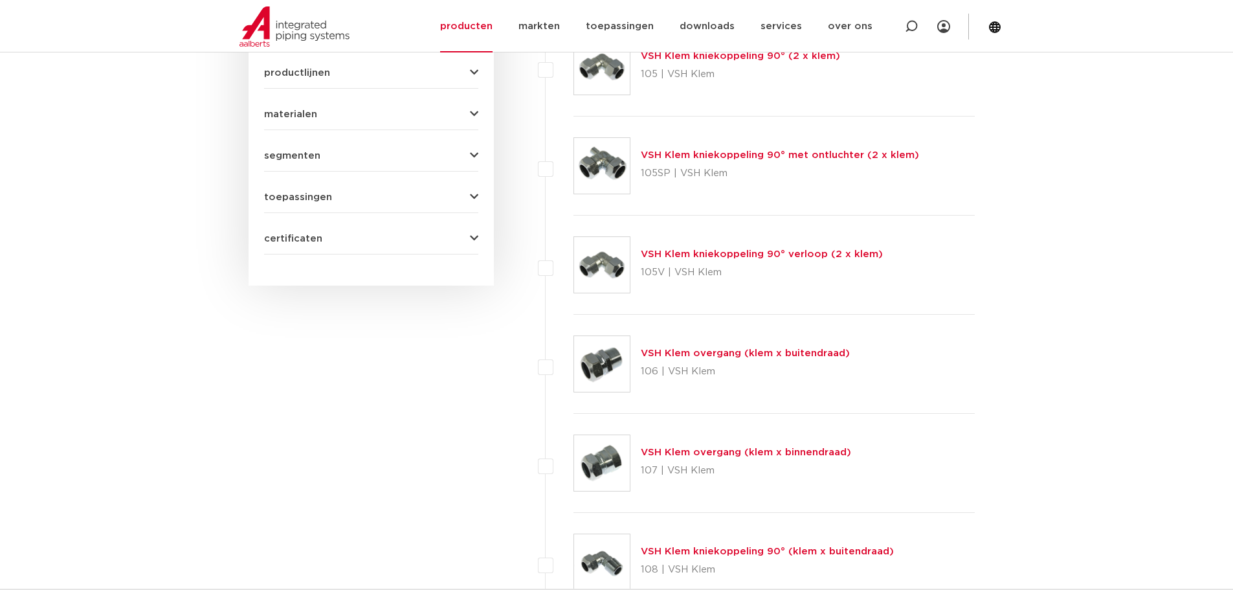
scroll to position [728, 0]
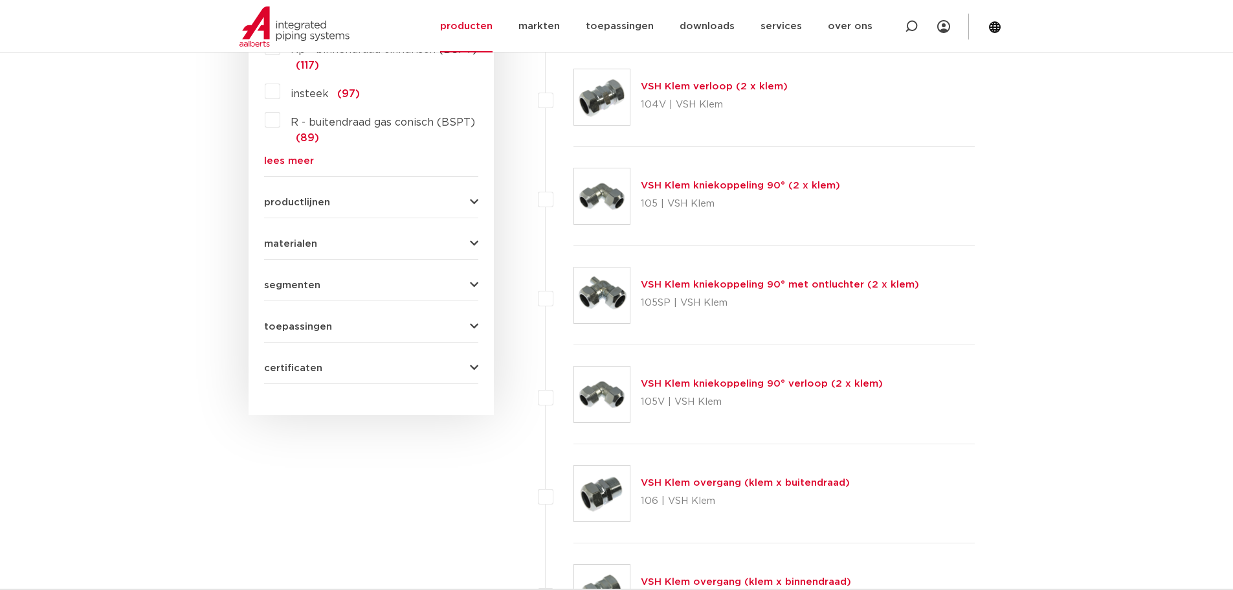
click at [311, 325] on span "toepassingen" at bounding box center [298, 327] width 68 height 10
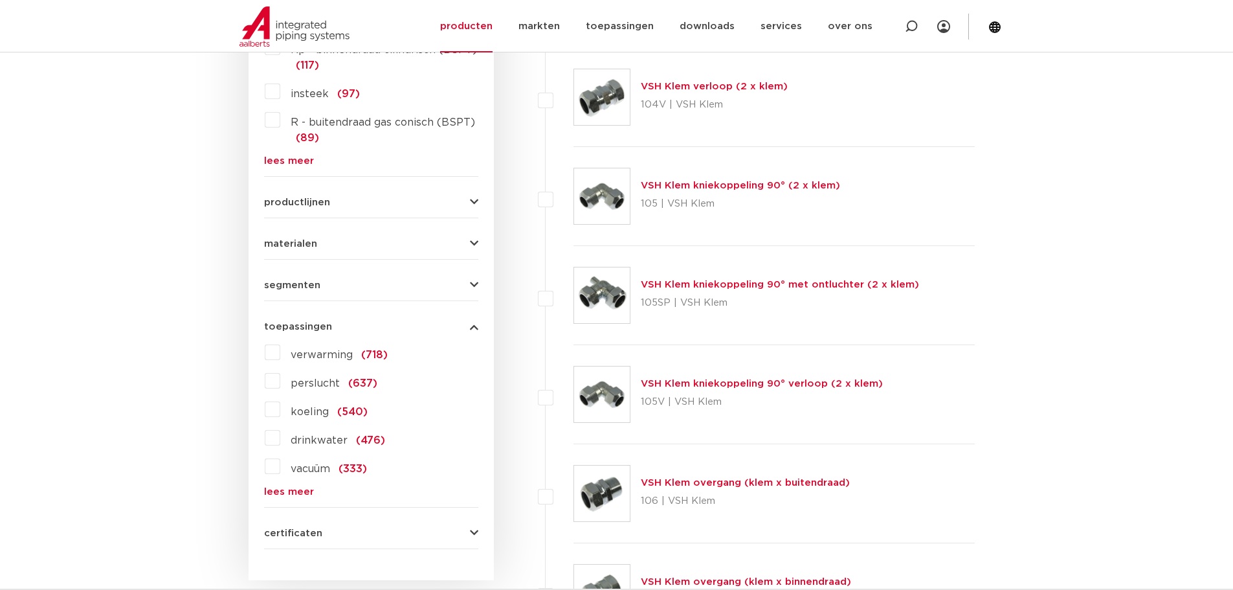
click at [309, 442] on span "drinkwater" at bounding box center [319, 440] width 57 height 10
click at [0, 0] on input "drinkwater (476)" at bounding box center [0, 0] width 0 height 0
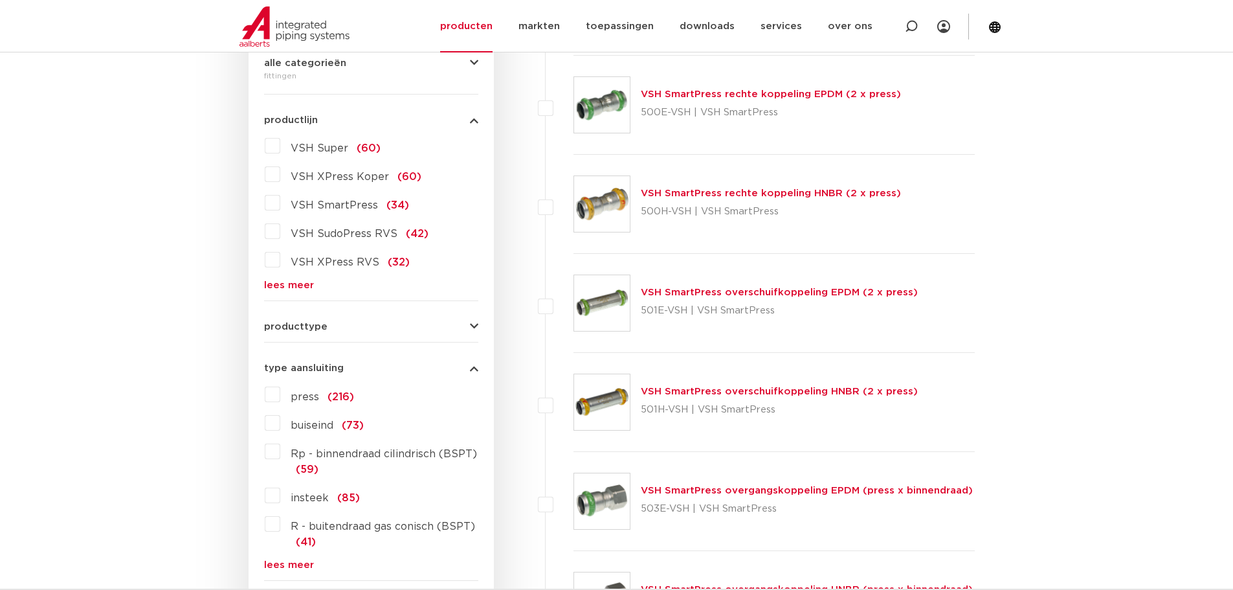
scroll to position [388, 0]
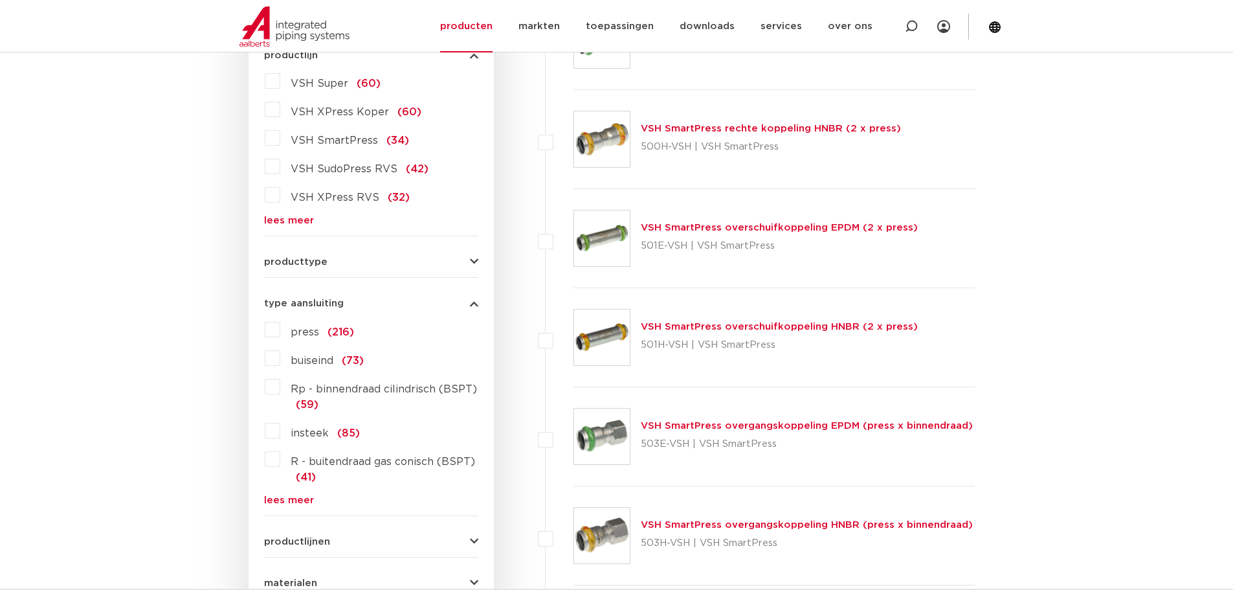
click at [280, 109] on label "VSH XPress Koper (60)" at bounding box center [350, 109] width 141 height 21
click at [0, 0] on input "VSH XPress Koper (60)" at bounding box center [0, 0] width 0 height 0
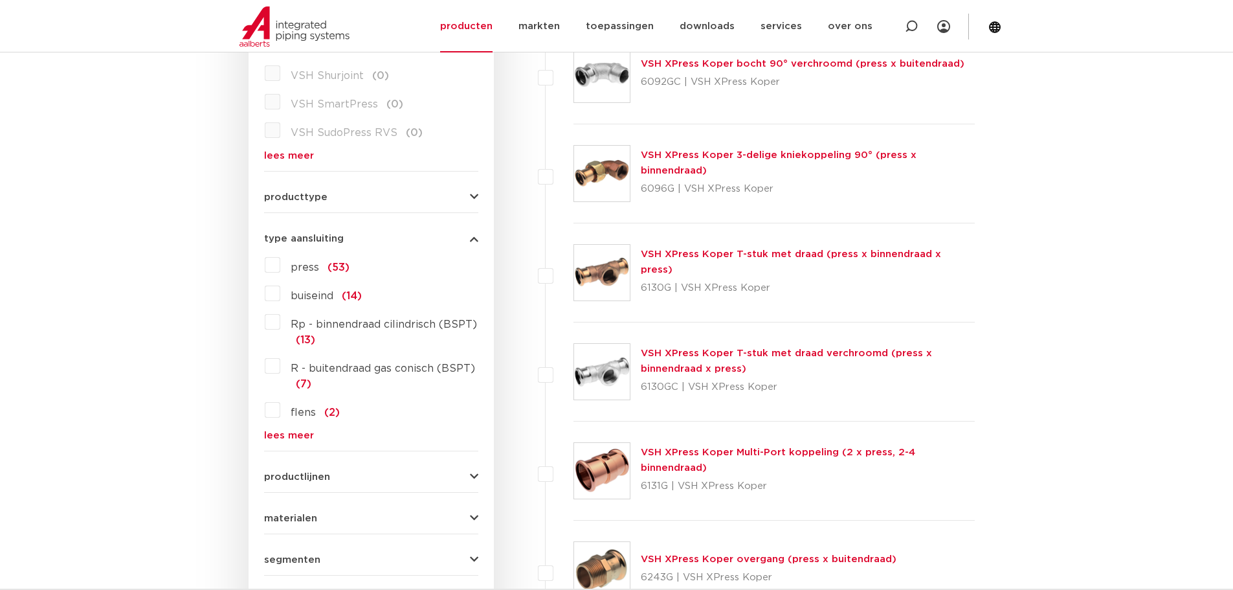
scroll to position [583, 0]
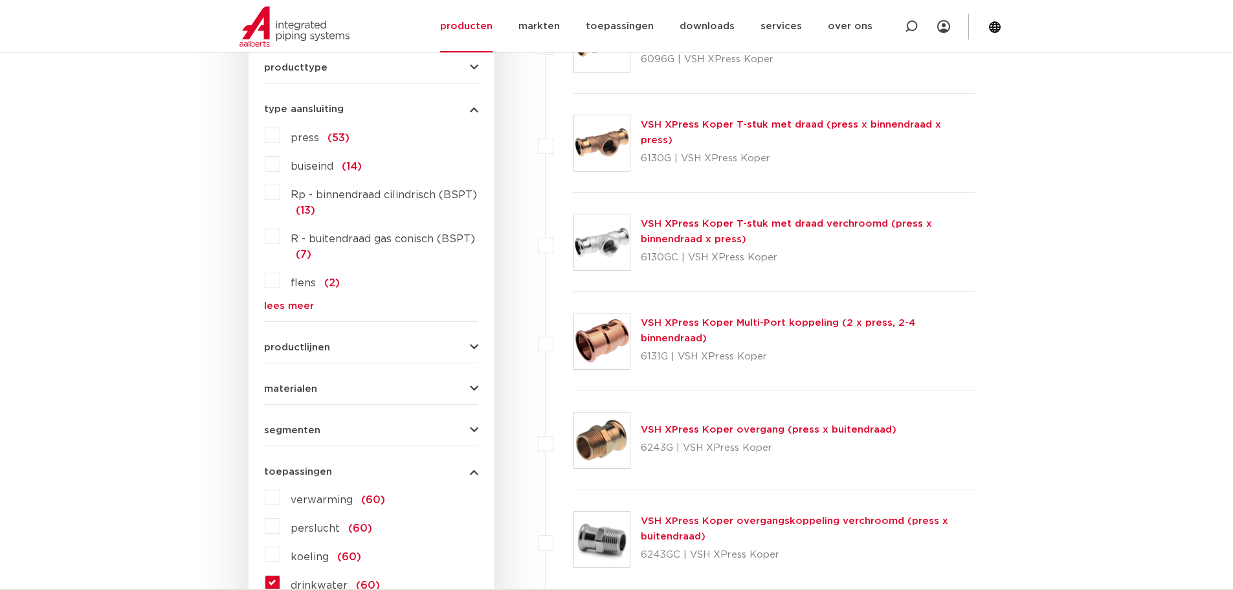
click at [598, 428] on img at bounding box center [602, 440] width 56 height 56
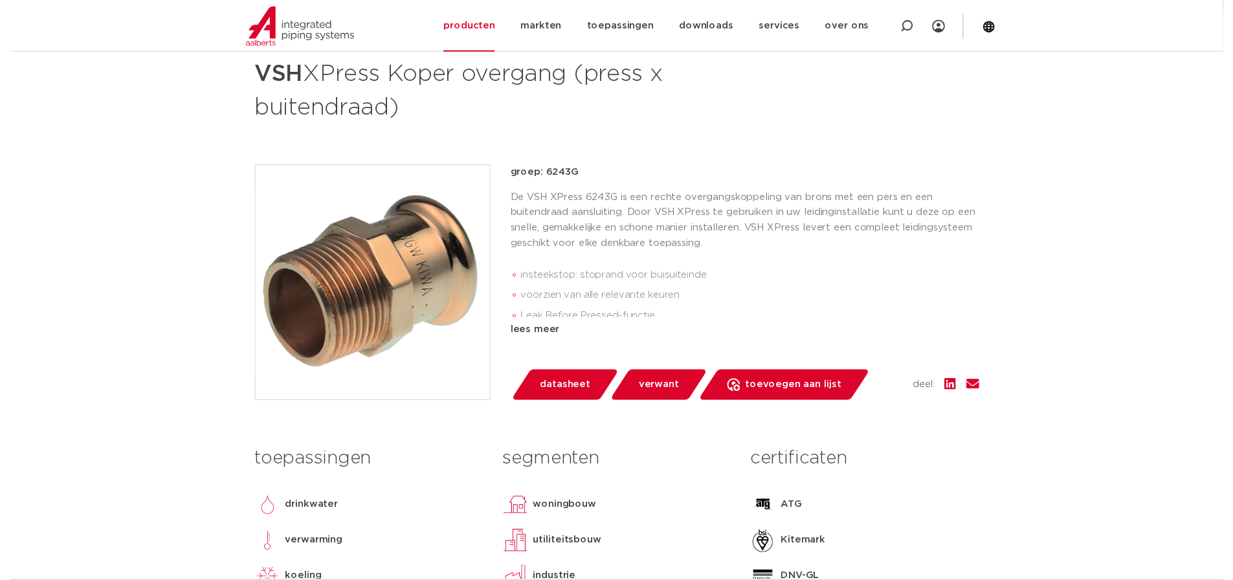
scroll to position [259, 0]
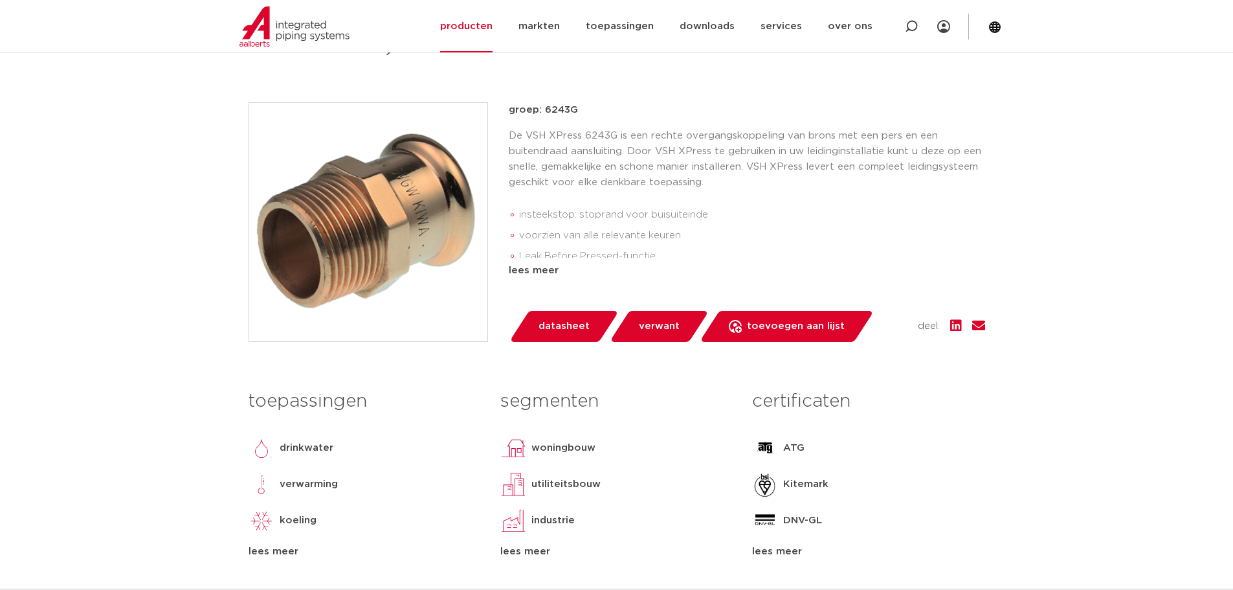
click at [552, 322] on span "datasheet" at bounding box center [564, 326] width 51 height 21
